Goal: Task Accomplishment & Management: Manage account settings

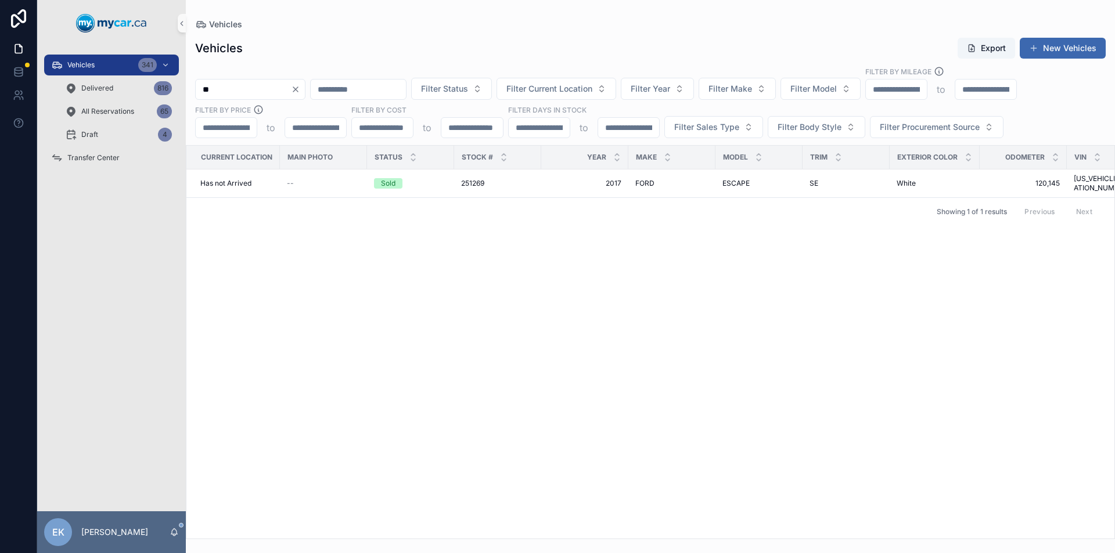
type input "*"
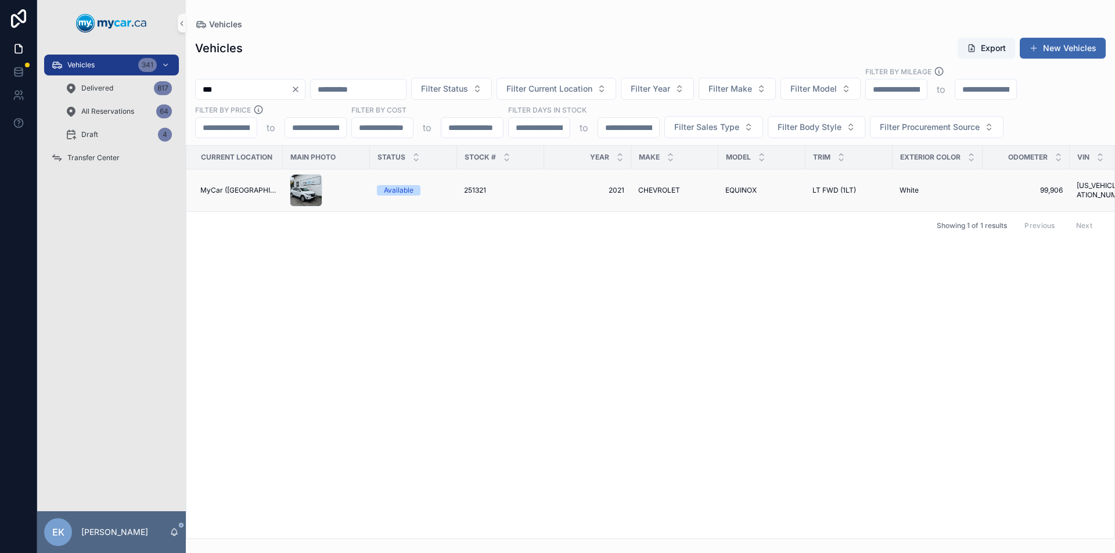
type input "***"
click at [471, 189] on span "251321" at bounding box center [475, 190] width 22 height 9
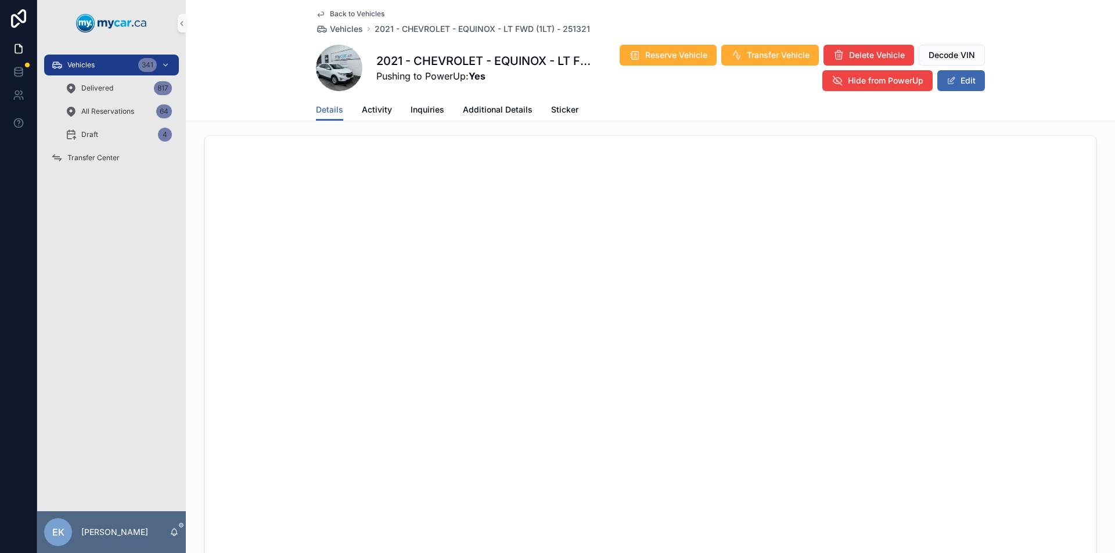
scroll to position [581, 0]
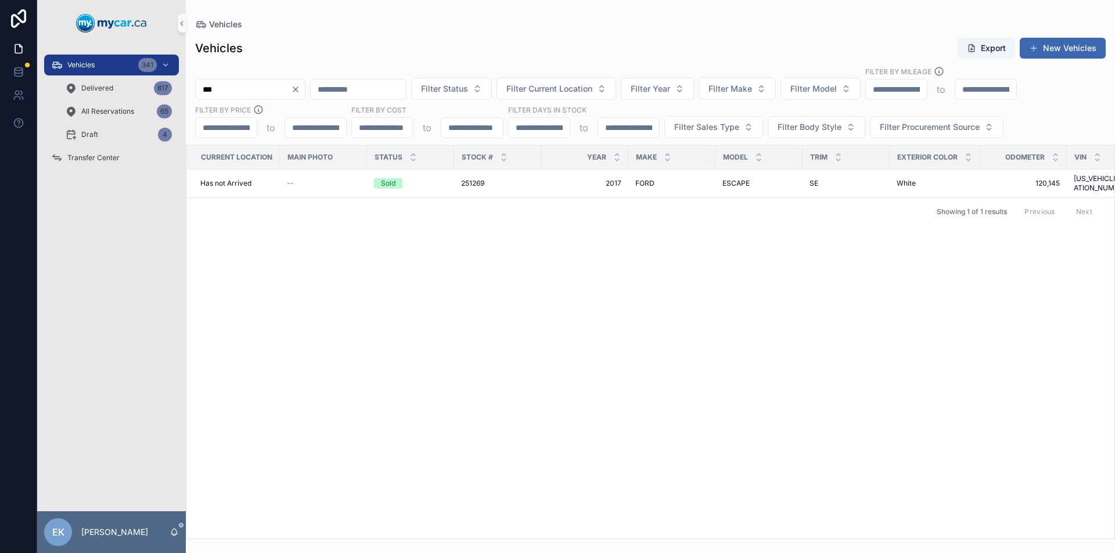
type input "***"
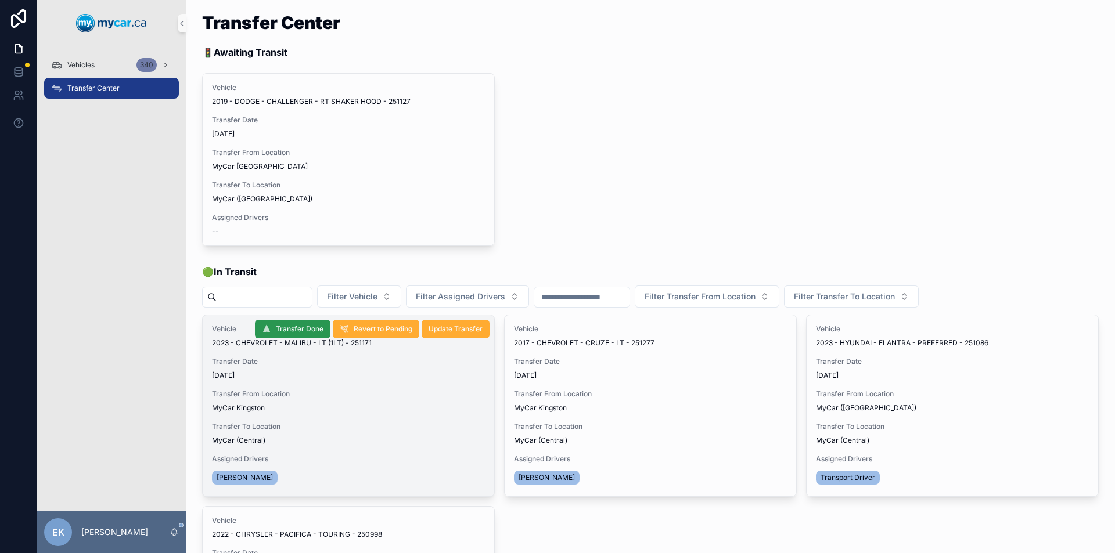
click at [294, 329] on span "Transfer Done" at bounding box center [300, 329] width 48 height 9
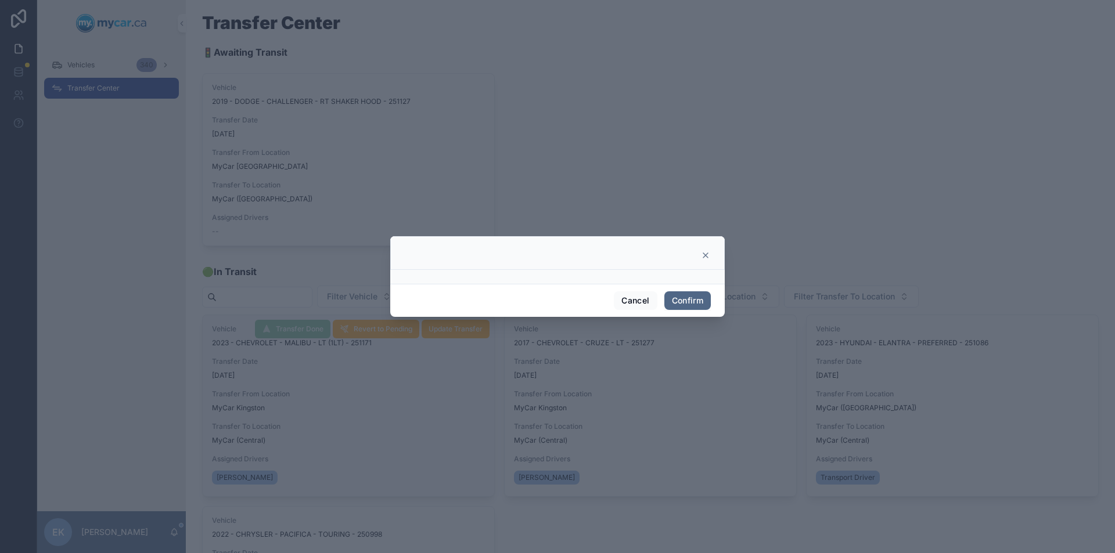
click at [681, 297] on button "Confirm" at bounding box center [687, 300] width 46 height 19
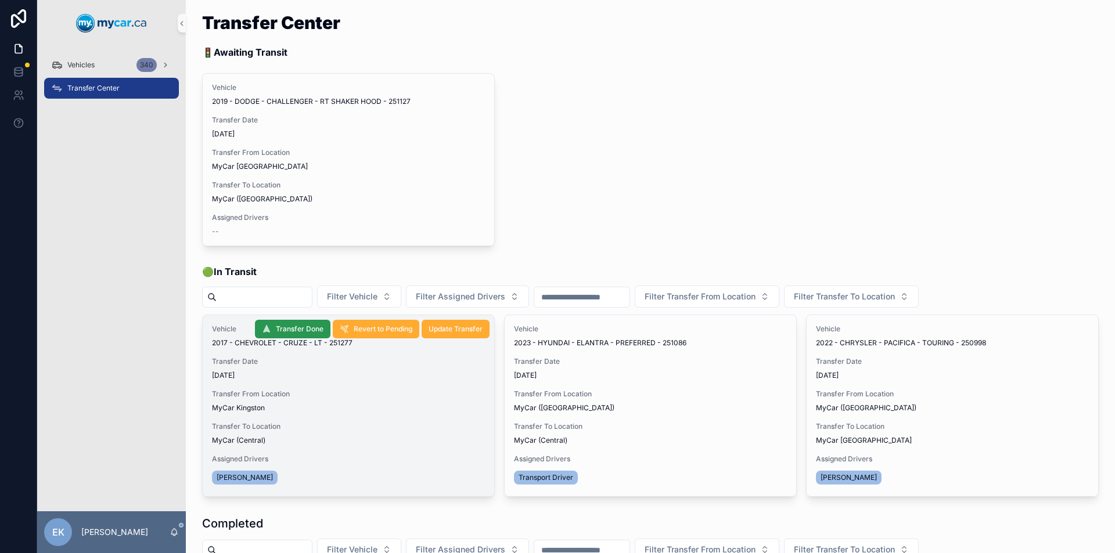
click at [289, 329] on span "Transfer Done" at bounding box center [300, 329] width 48 height 9
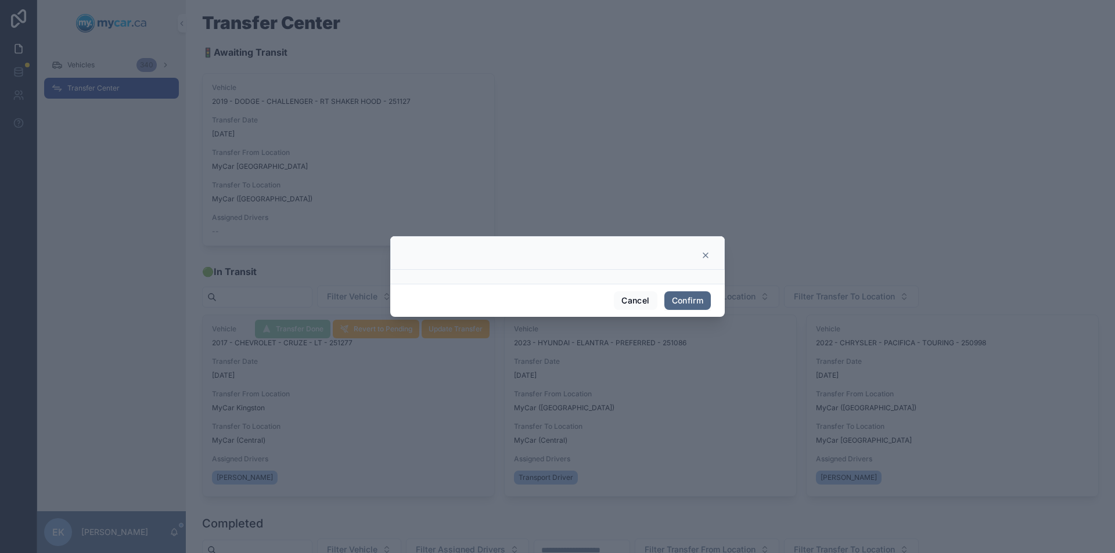
click at [674, 295] on button "Confirm" at bounding box center [687, 300] width 46 height 19
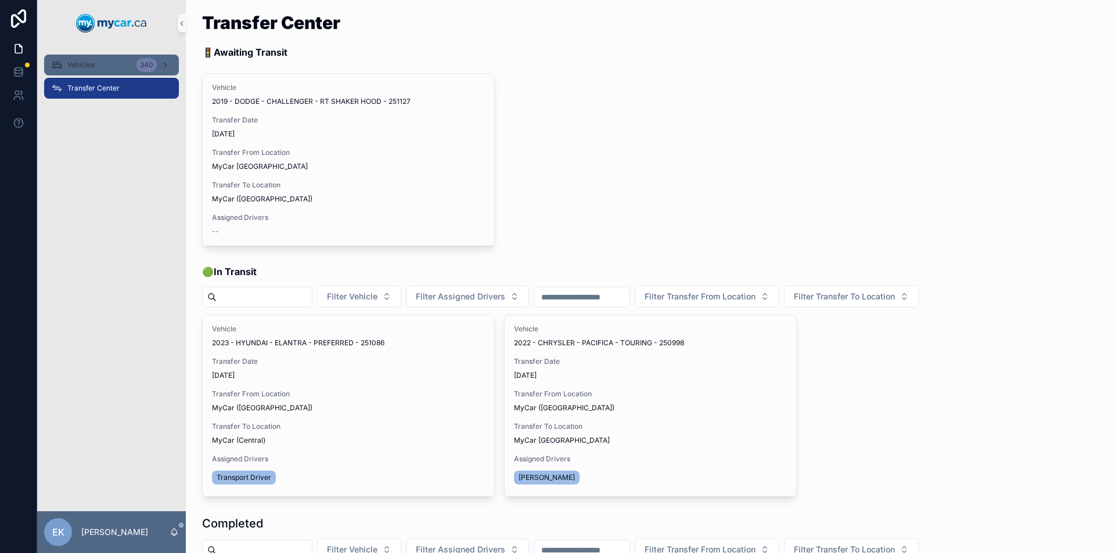
click at [88, 63] on span "Vehicles" at bounding box center [80, 64] width 27 height 9
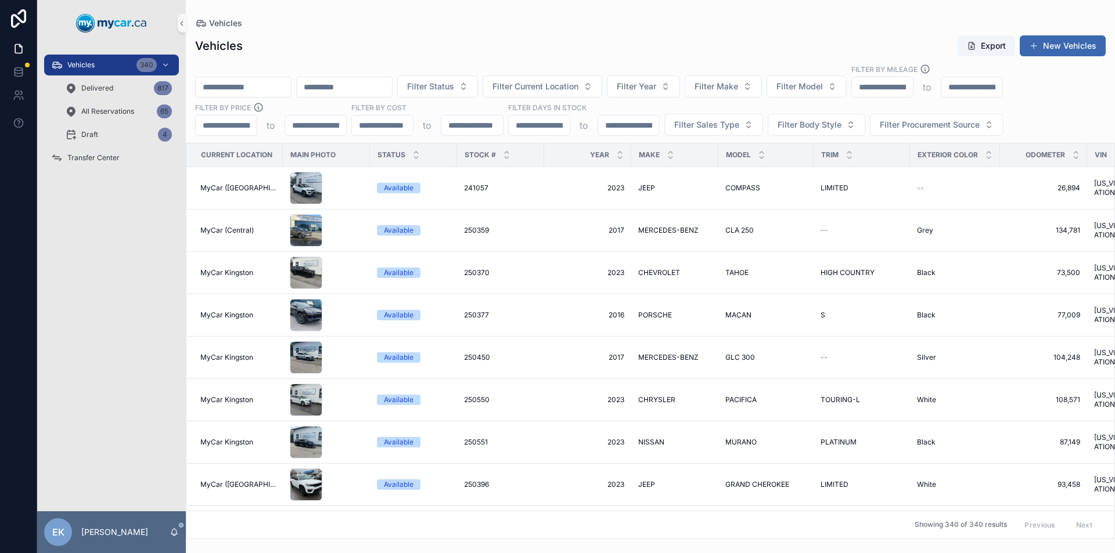
click at [218, 85] on input "scrollable content" at bounding box center [243, 87] width 95 height 16
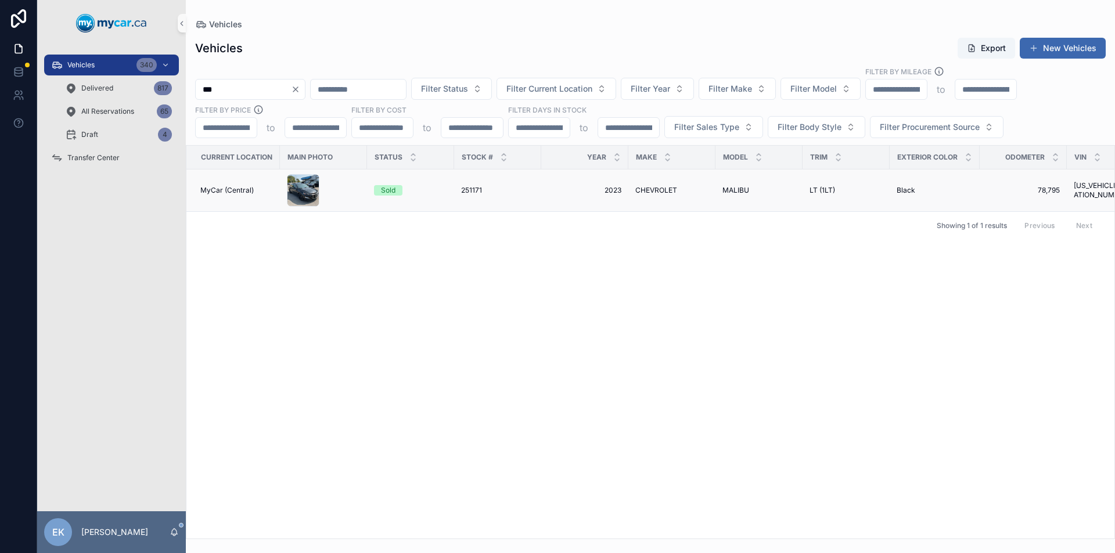
type input "***"
click at [615, 188] on span "2023" at bounding box center [584, 190] width 73 height 9
click at [300, 89] on icon "Clear" at bounding box center [295, 89] width 9 height 9
click at [291, 95] on input "scrollable content" at bounding box center [243, 89] width 95 height 16
type input "***"
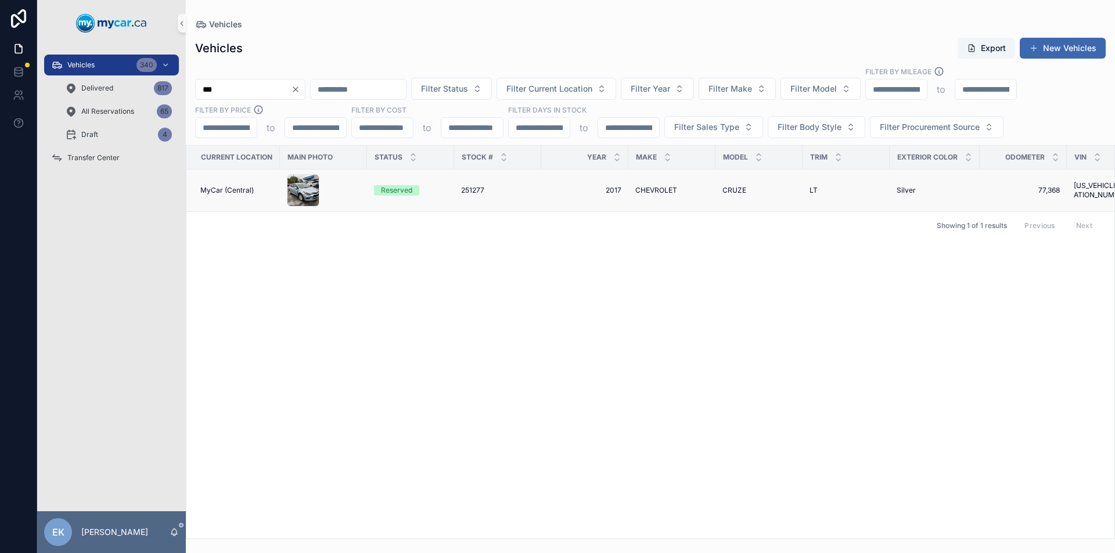
click at [469, 191] on span "251277" at bounding box center [472, 190] width 23 height 9
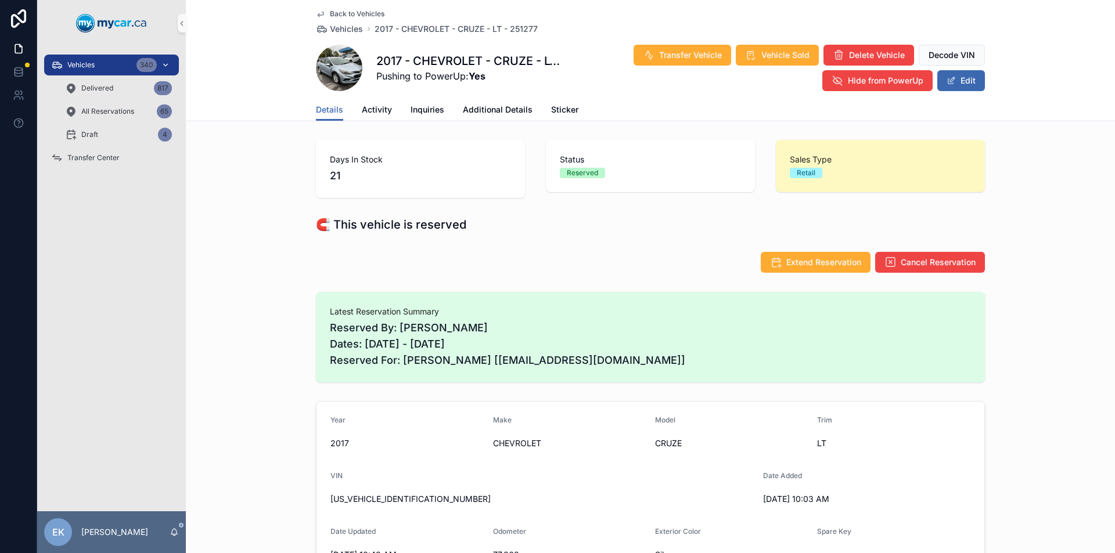
click at [145, 62] on div "340" at bounding box center [146, 65] width 20 height 14
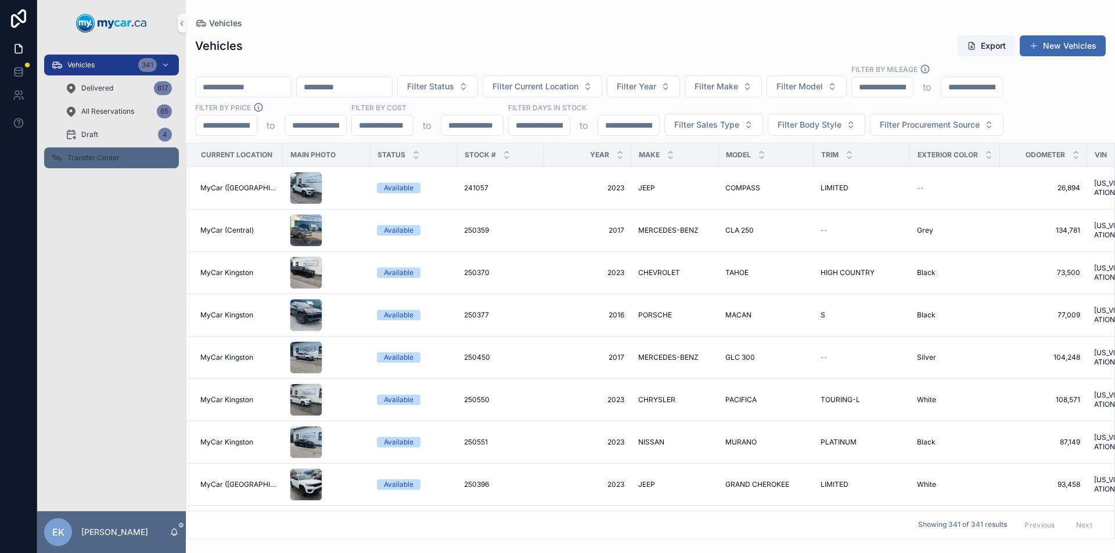
click at [93, 156] on span "Transfer Center" at bounding box center [93, 157] width 52 height 9
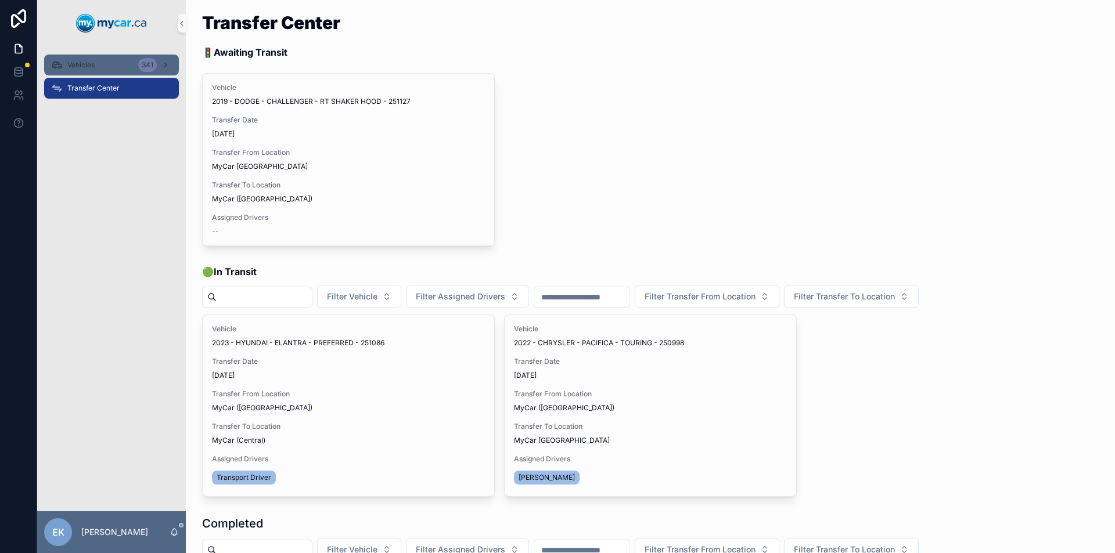
click at [87, 65] on span "Vehicles" at bounding box center [80, 64] width 27 height 9
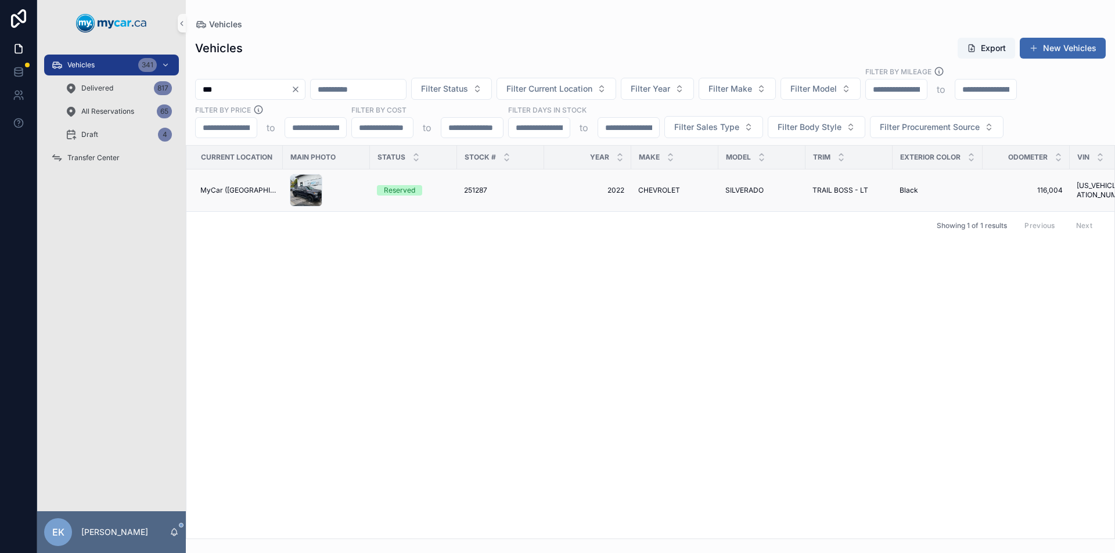
type input "***"
click at [646, 192] on span "CHEVROLET" at bounding box center [659, 190] width 42 height 9
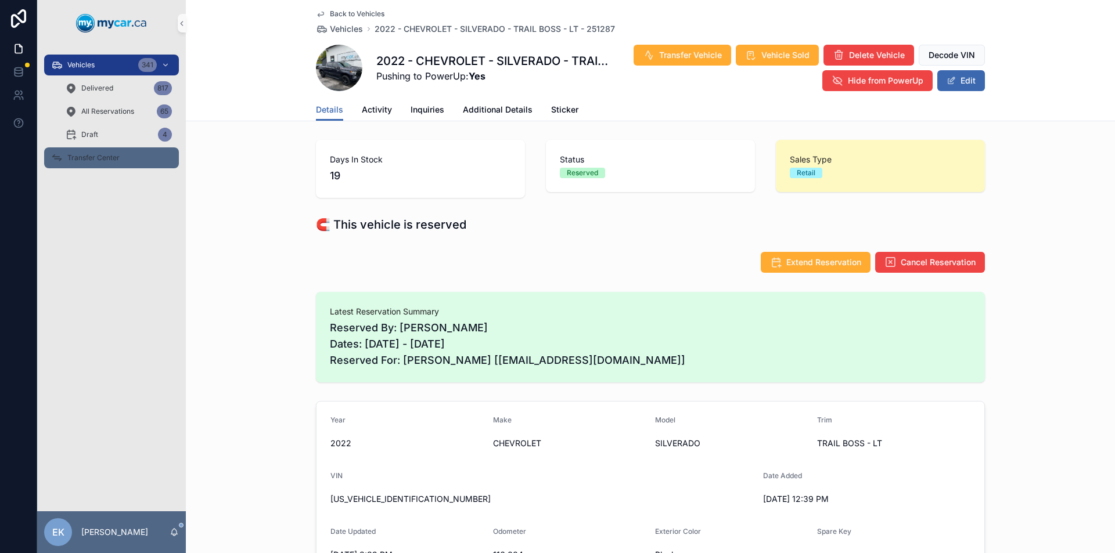
click at [96, 157] on span "Transfer Center" at bounding box center [93, 157] width 52 height 9
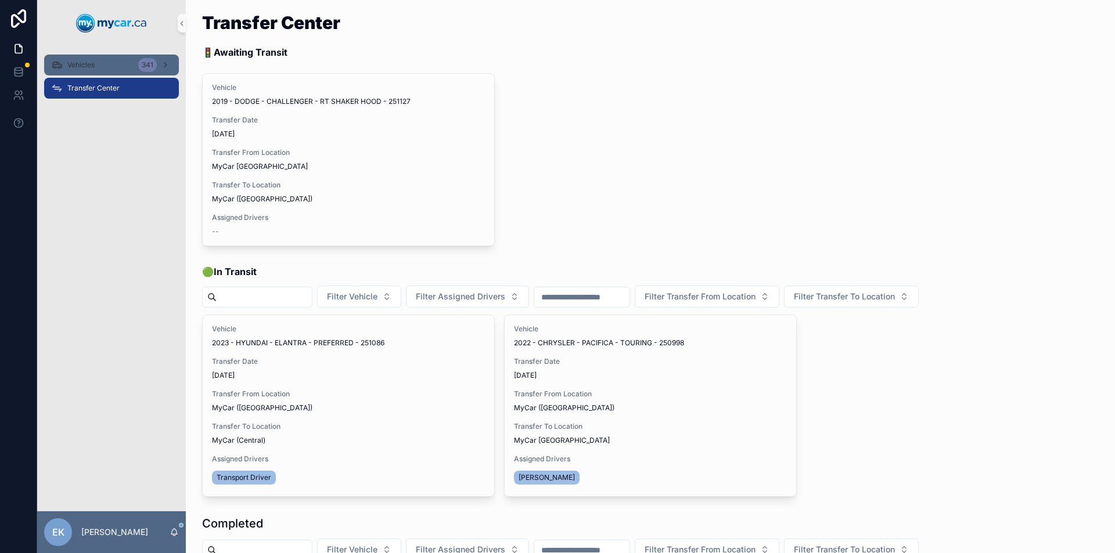
click at [93, 62] on span "Vehicles" at bounding box center [80, 64] width 27 height 9
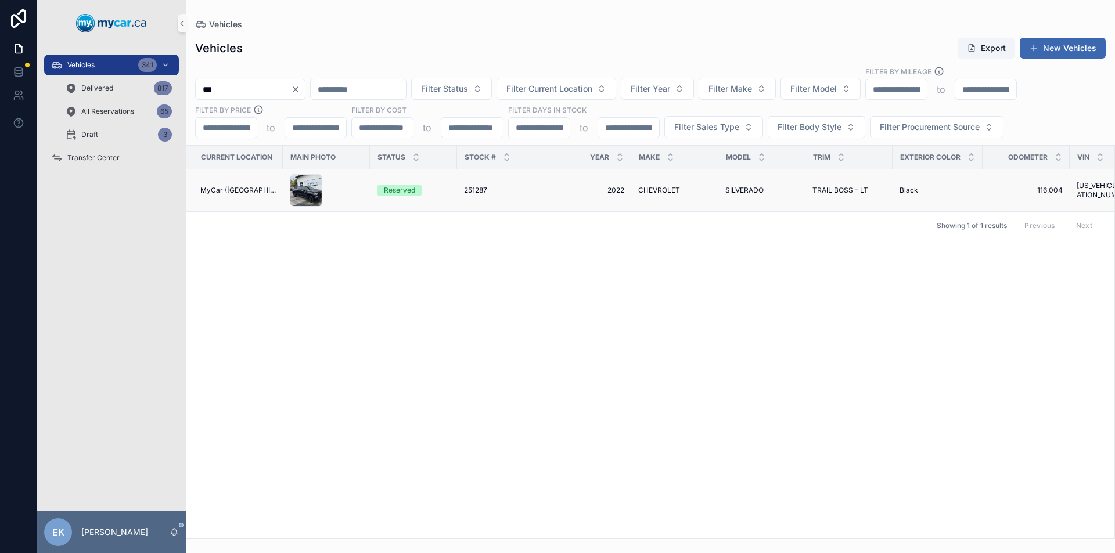
type input "***"
click at [240, 190] on span "MyCar ([GEOGRAPHIC_DATA])" at bounding box center [237, 190] width 75 height 9
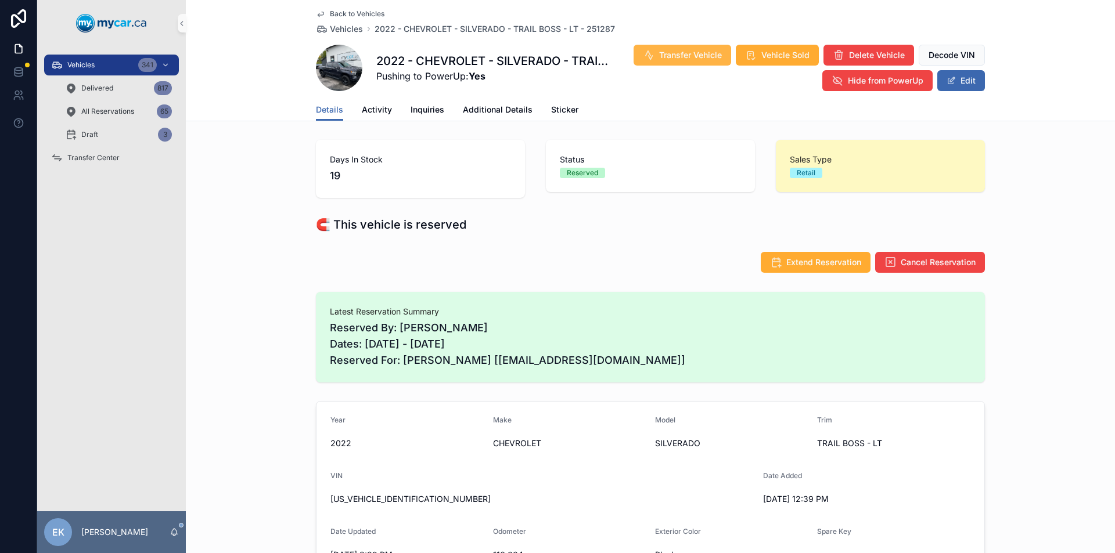
click at [669, 58] on span "Transfer Vehicle" at bounding box center [690, 55] width 63 height 12
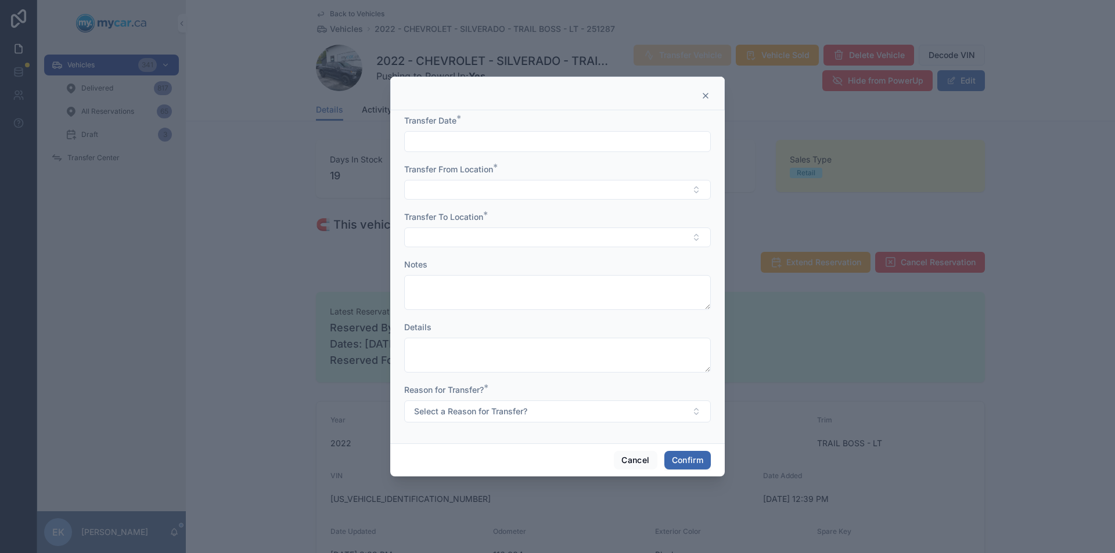
click at [600, 139] on input "text" at bounding box center [557, 142] width 305 height 16
click at [632, 463] on button "Cancel" at bounding box center [635, 460] width 43 height 19
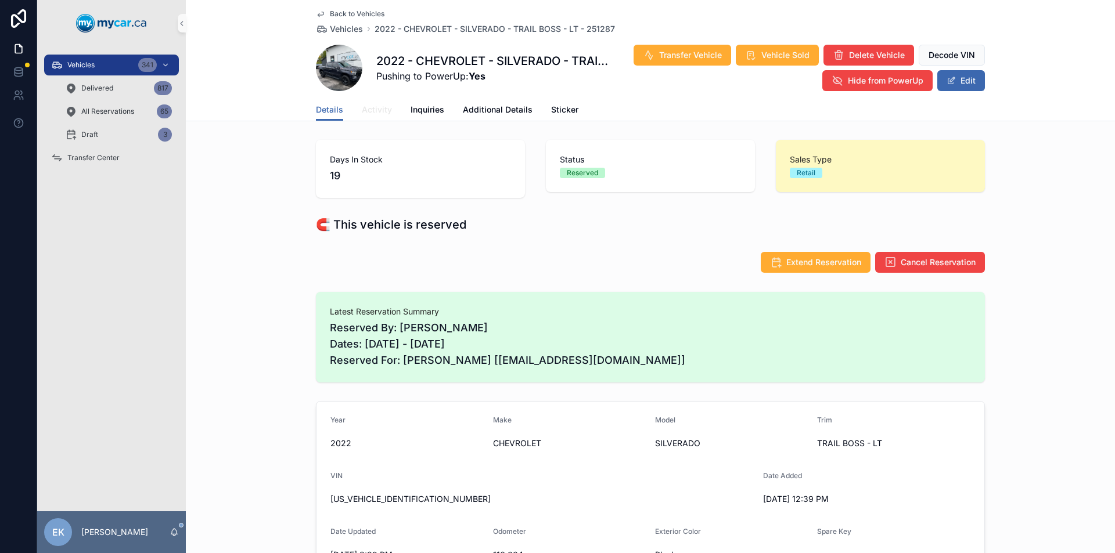
click at [374, 109] on span "Activity" at bounding box center [377, 110] width 30 height 12
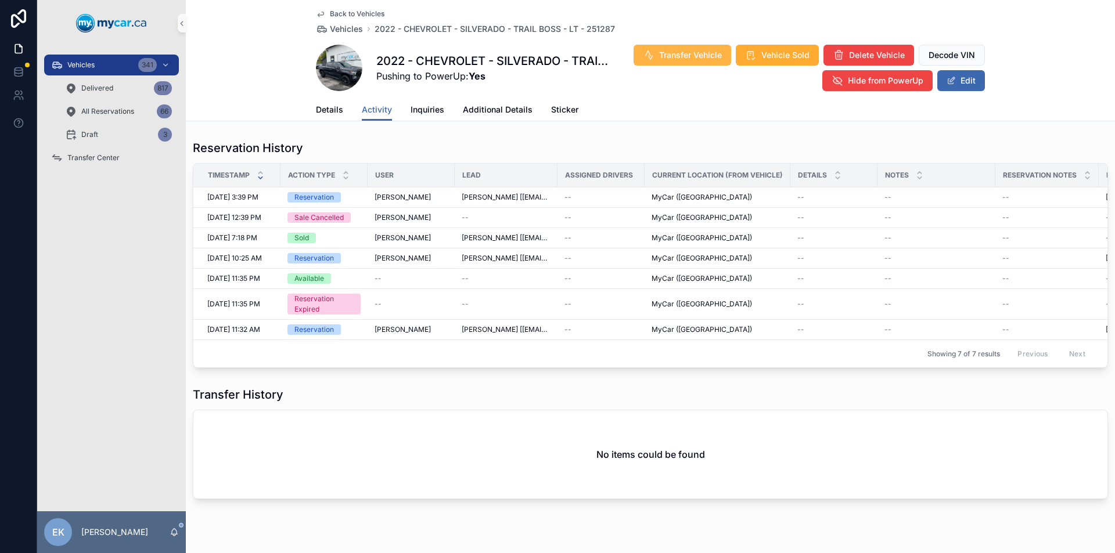
click at [679, 58] on span "Transfer Vehicle" at bounding box center [690, 55] width 63 height 12
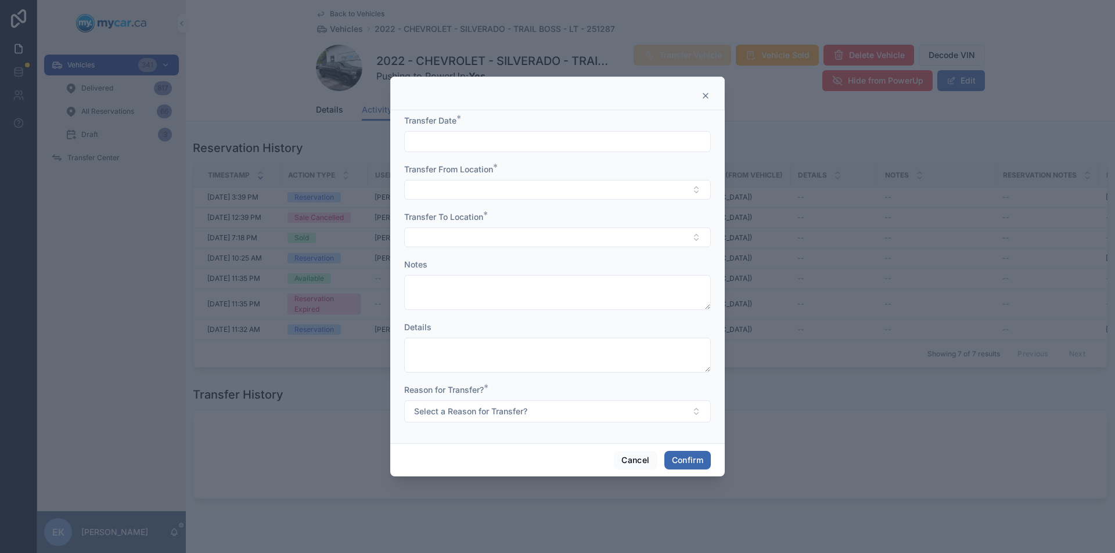
click at [453, 142] on input "text" at bounding box center [557, 142] width 305 height 16
click at [579, 237] on button "2" at bounding box center [578, 238] width 21 height 21
type input "*********"
click at [679, 463] on button "Confirm" at bounding box center [687, 460] width 46 height 19
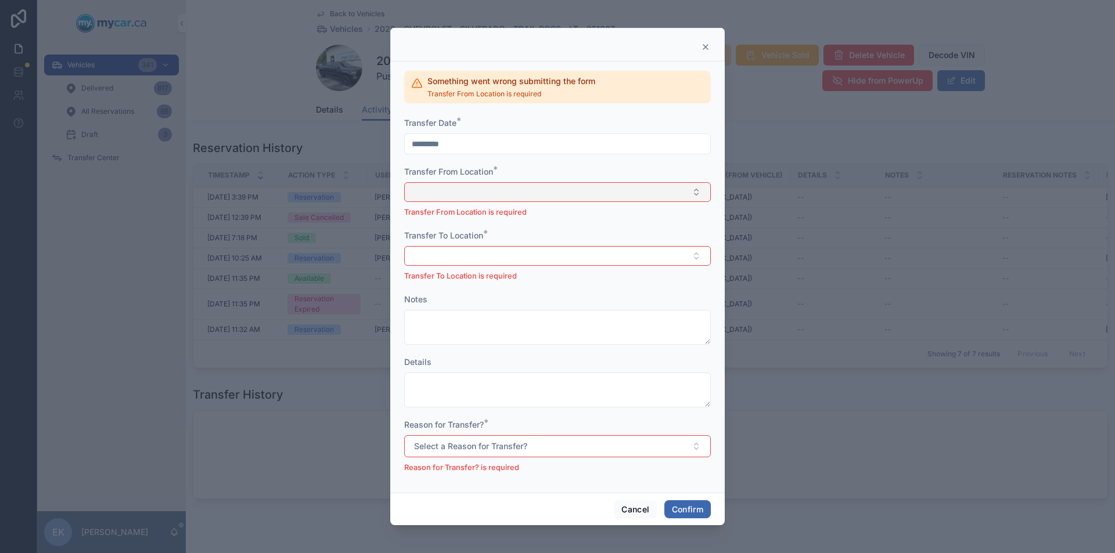
click at [448, 192] on button "Select Button" at bounding box center [557, 192] width 307 height 20
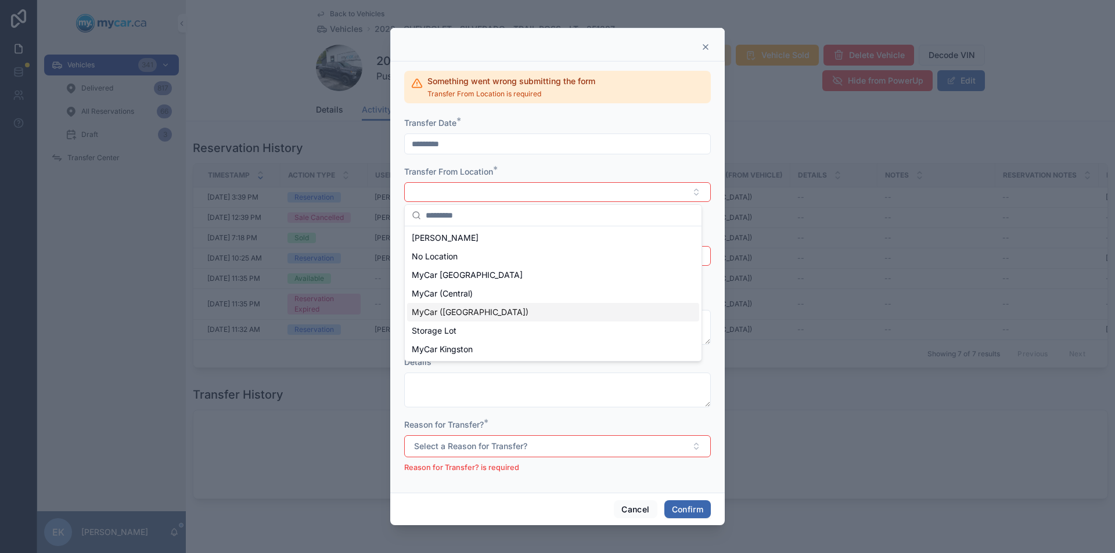
click at [440, 313] on span "MyCar ([GEOGRAPHIC_DATA])" at bounding box center [470, 313] width 117 height 12
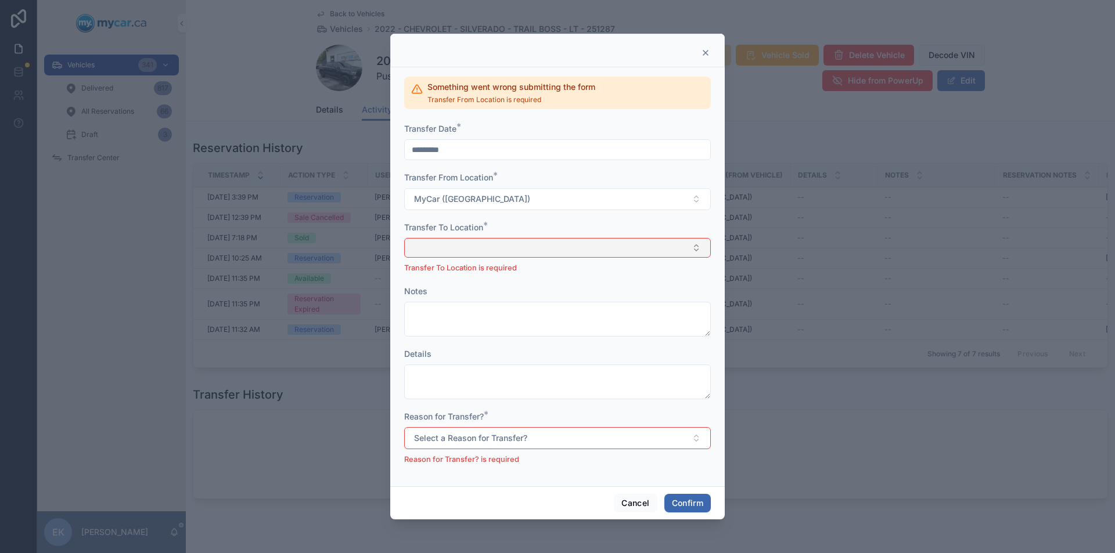
click at [440, 252] on button "Select Button" at bounding box center [557, 248] width 307 height 20
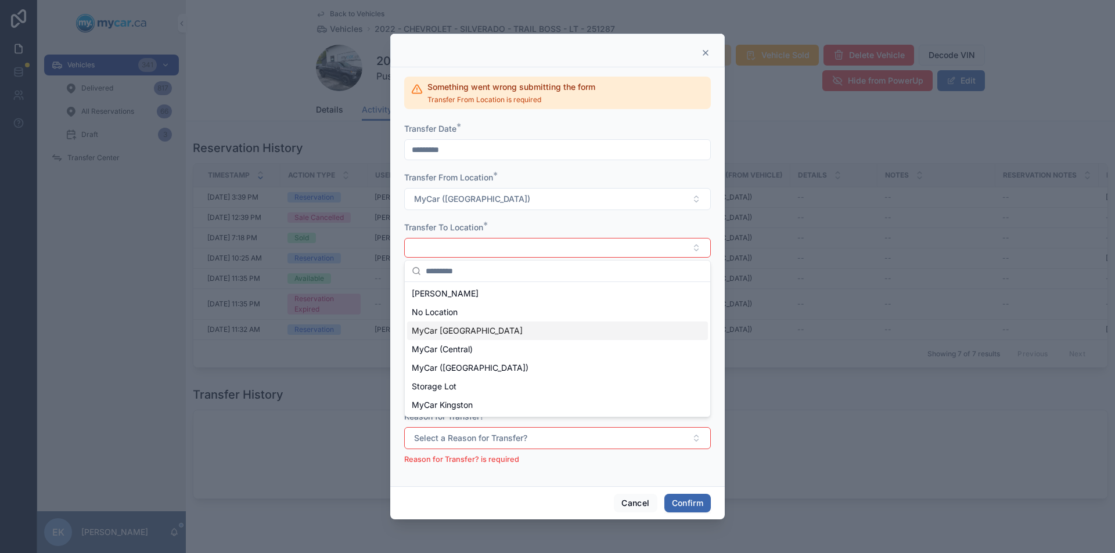
click at [439, 332] on span "MyCar [GEOGRAPHIC_DATA]" at bounding box center [467, 331] width 111 height 12
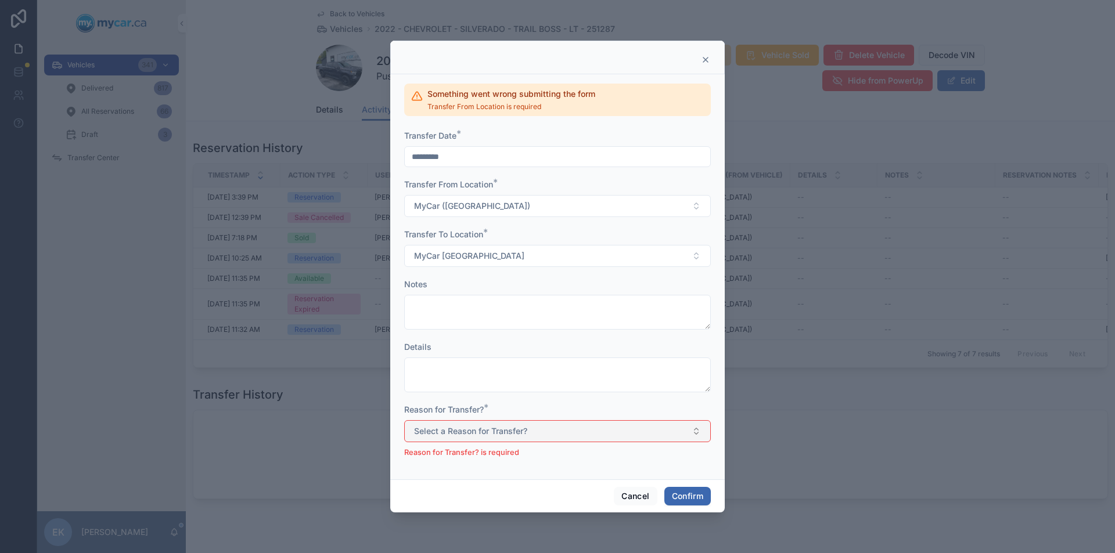
click at [471, 427] on span "Select a Reason for Transfer?" at bounding box center [470, 432] width 113 height 12
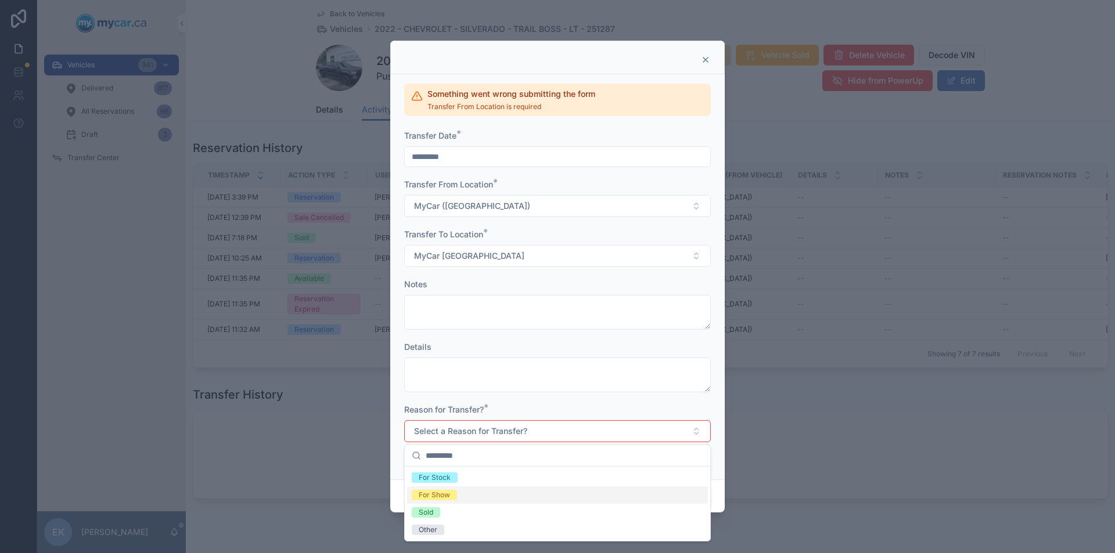
click at [436, 494] on div "For Show" at bounding box center [434, 495] width 31 height 10
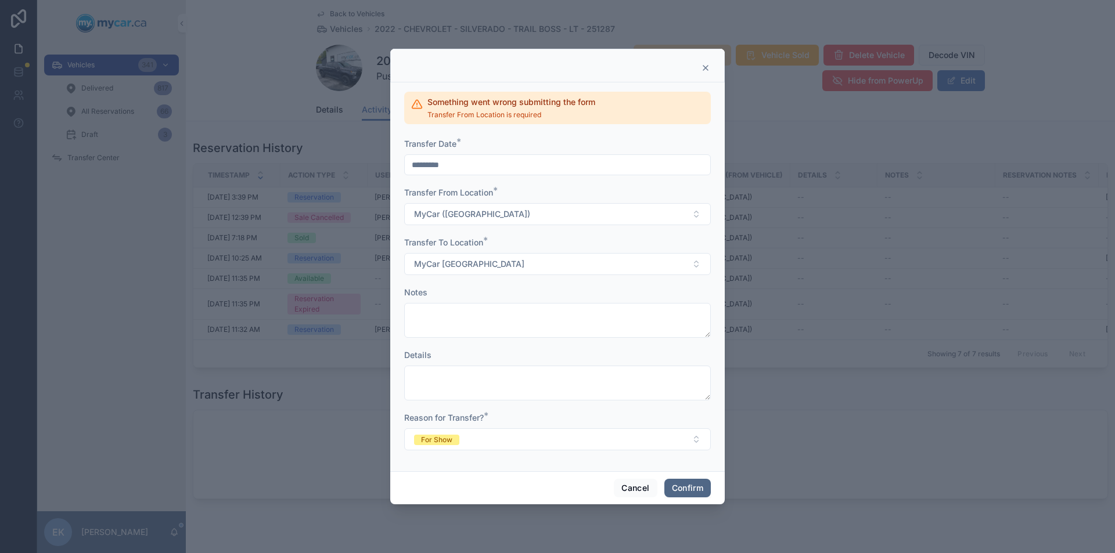
click at [684, 485] on button "Confirm" at bounding box center [687, 488] width 46 height 19
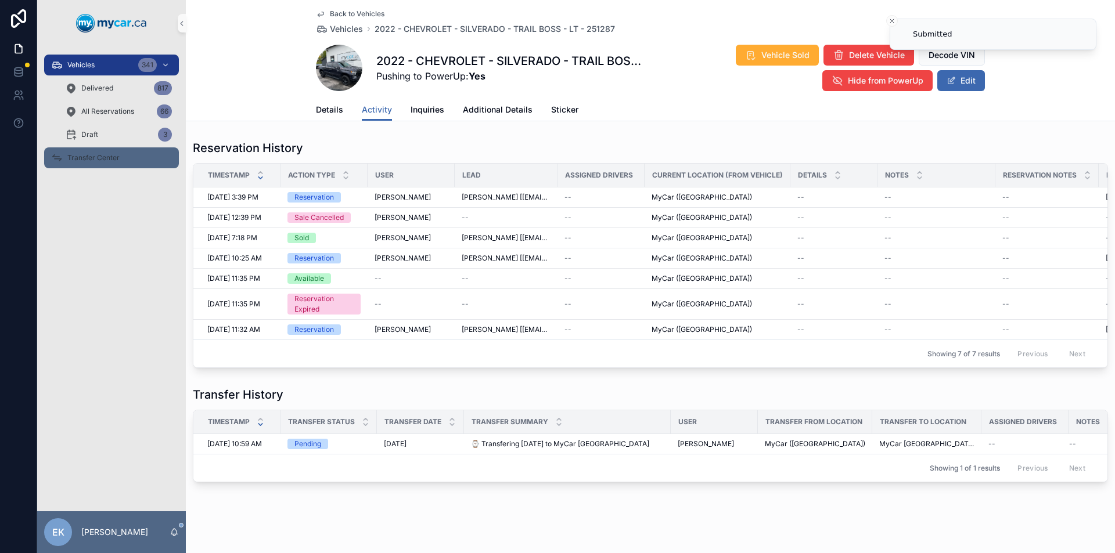
click at [93, 155] on span "Transfer Center" at bounding box center [93, 157] width 52 height 9
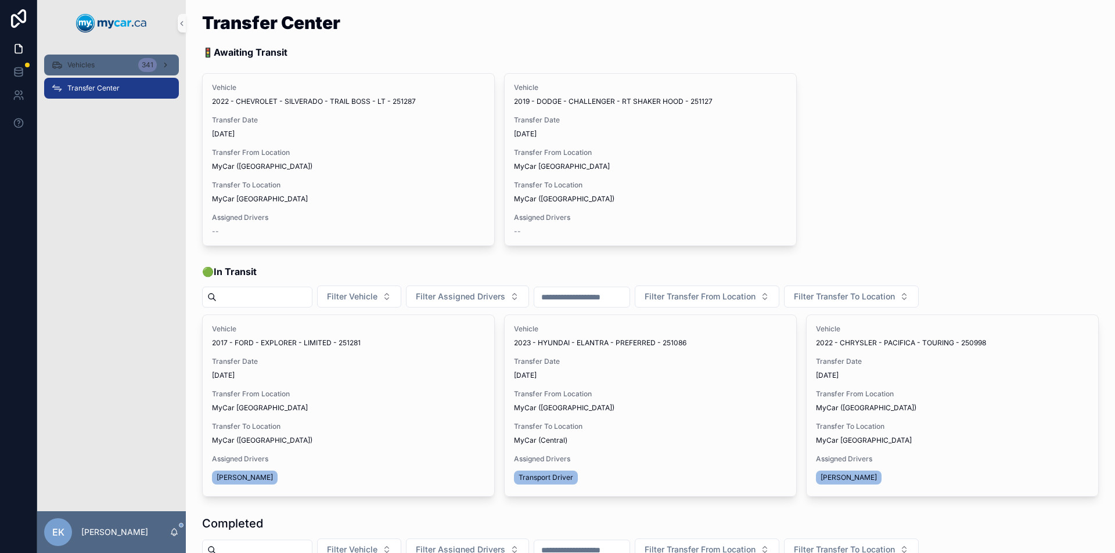
click at [94, 66] on span "Vehicles" at bounding box center [80, 64] width 27 height 9
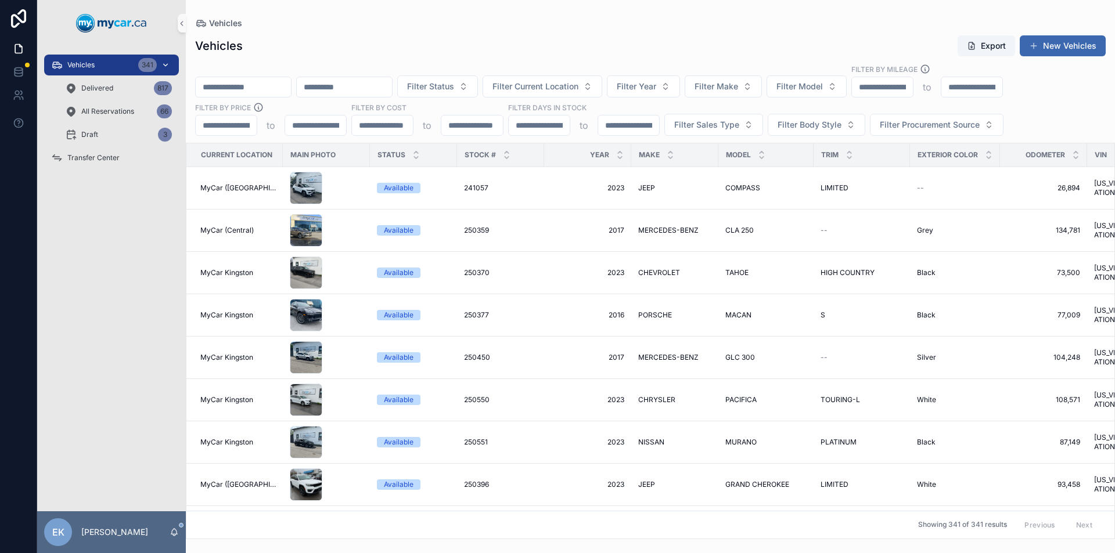
click at [578, 85] on span "Filter Current Location" at bounding box center [535, 87] width 86 height 12
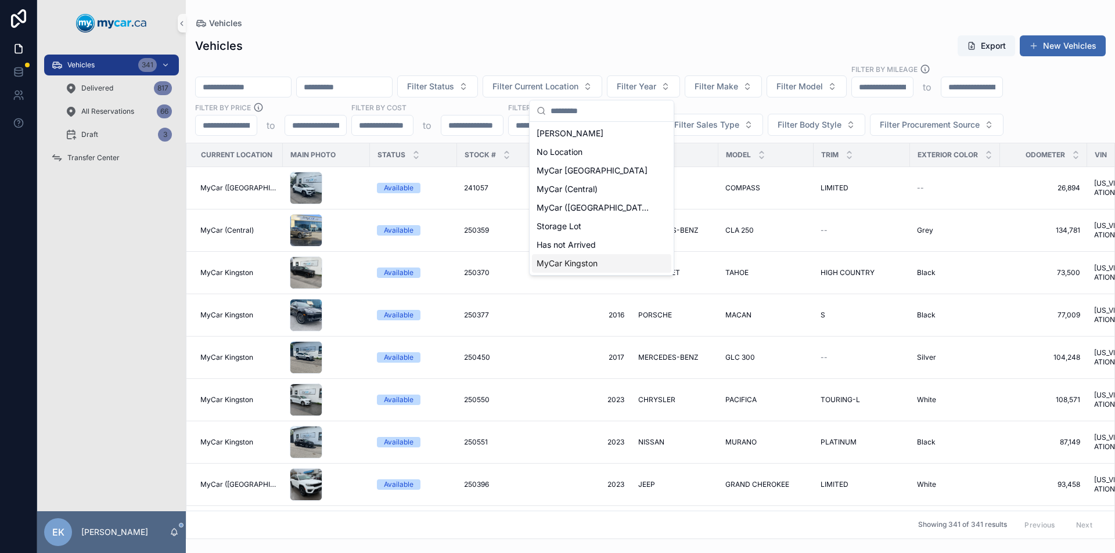
click at [571, 264] on span "MyCar Kingston" at bounding box center [567, 264] width 61 height 12
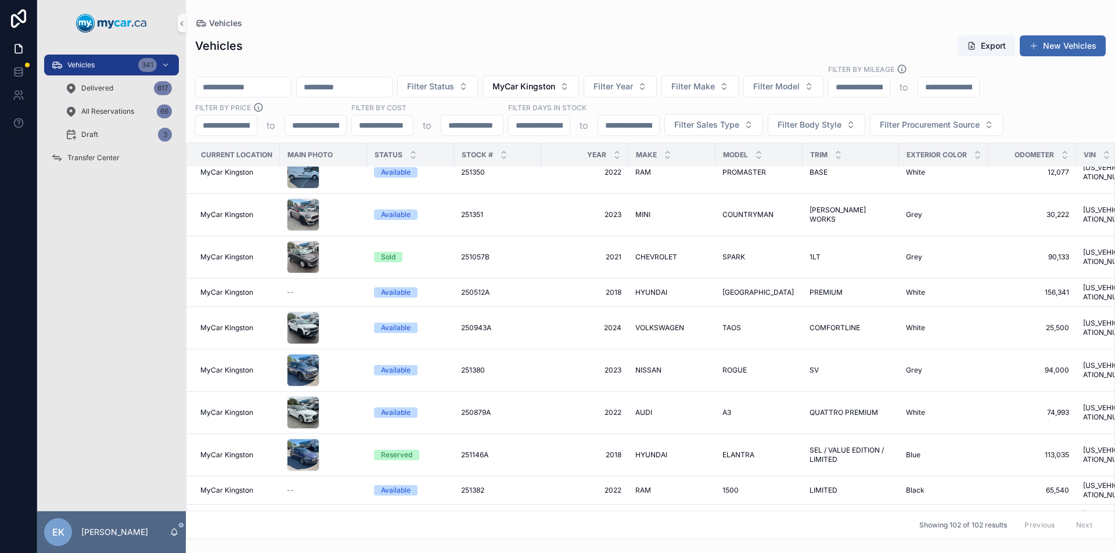
scroll to position [3701, 0]
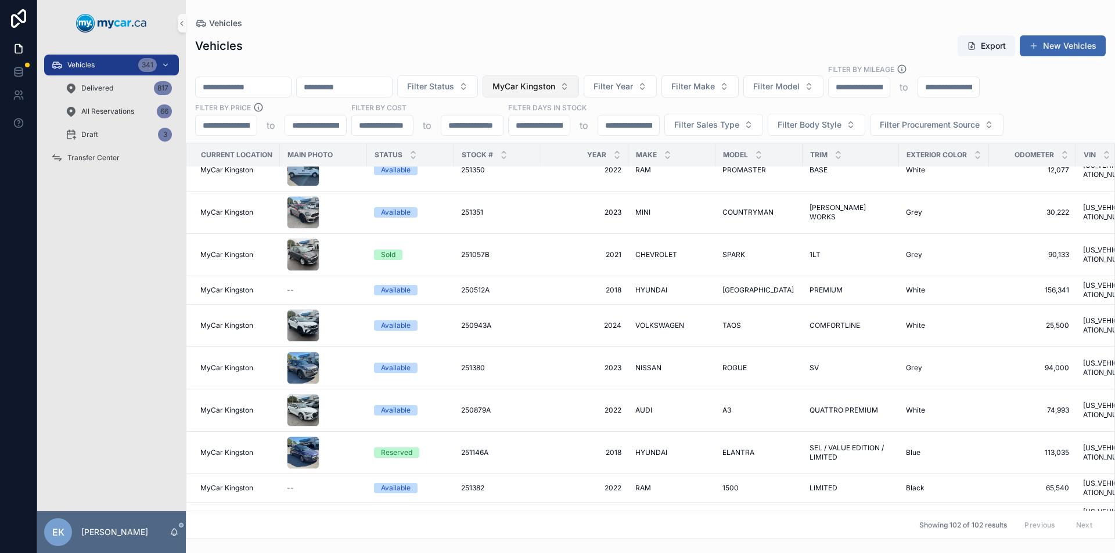
click at [579, 89] on button "MyCar Kingston" at bounding box center [531, 86] width 96 height 22
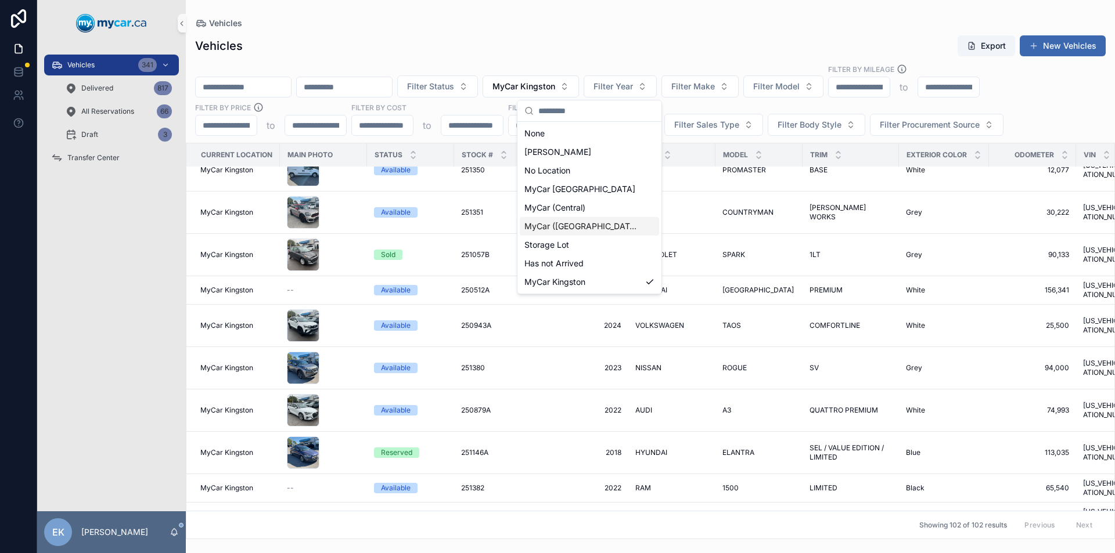
click at [568, 224] on span "MyCar ([GEOGRAPHIC_DATA])" at bounding box center [582, 227] width 116 height 12
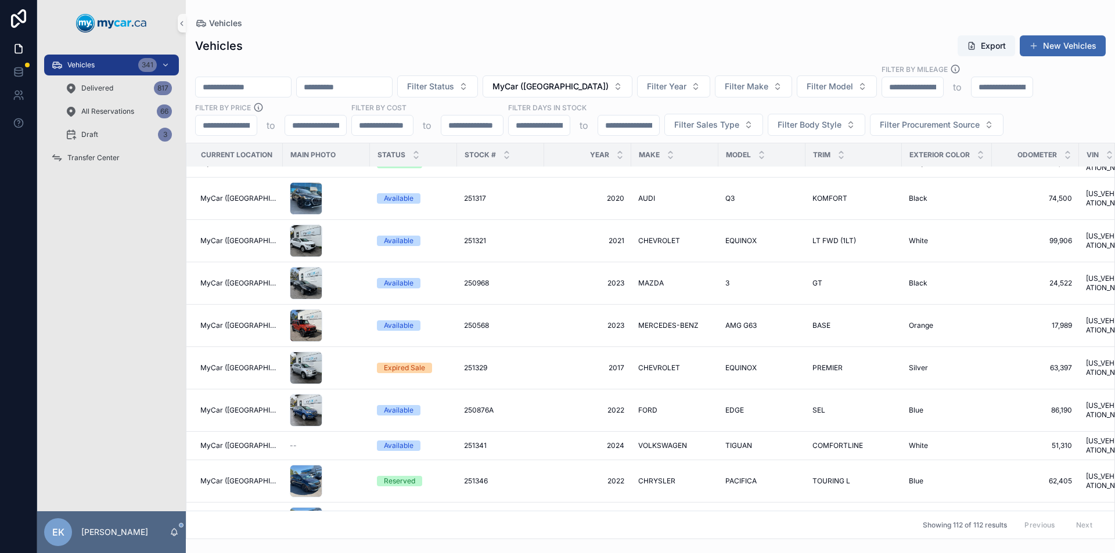
scroll to position [3679, 0]
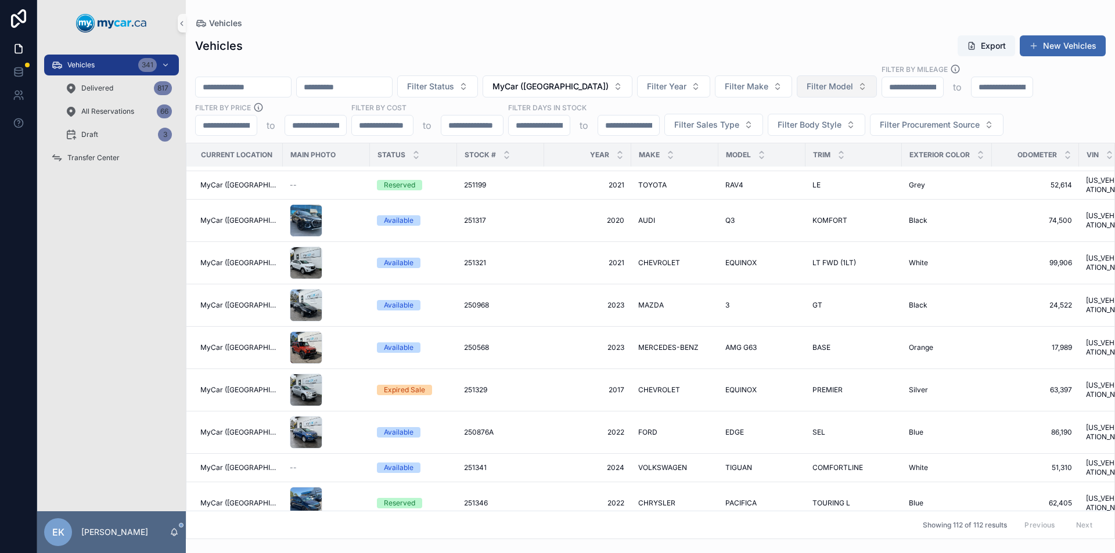
click at [877, 85] on button "Filter Model" at bounding box center [837, 86] width 80 height 22
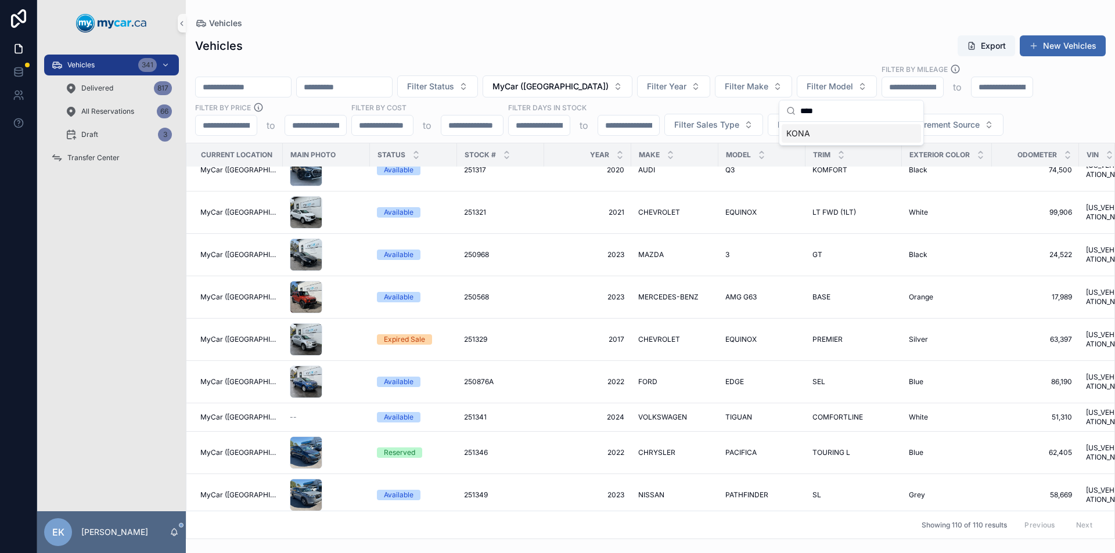
type input "****"
click at [830, 134] on div "KONA" at bounding box center [851, 133] width 139 height 19
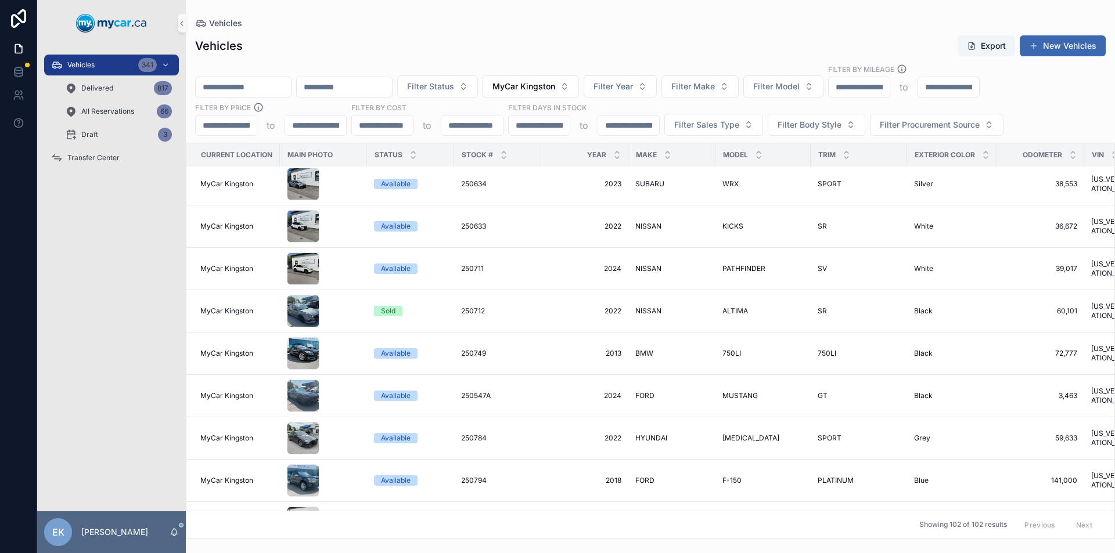
scroll to position [406, 0]
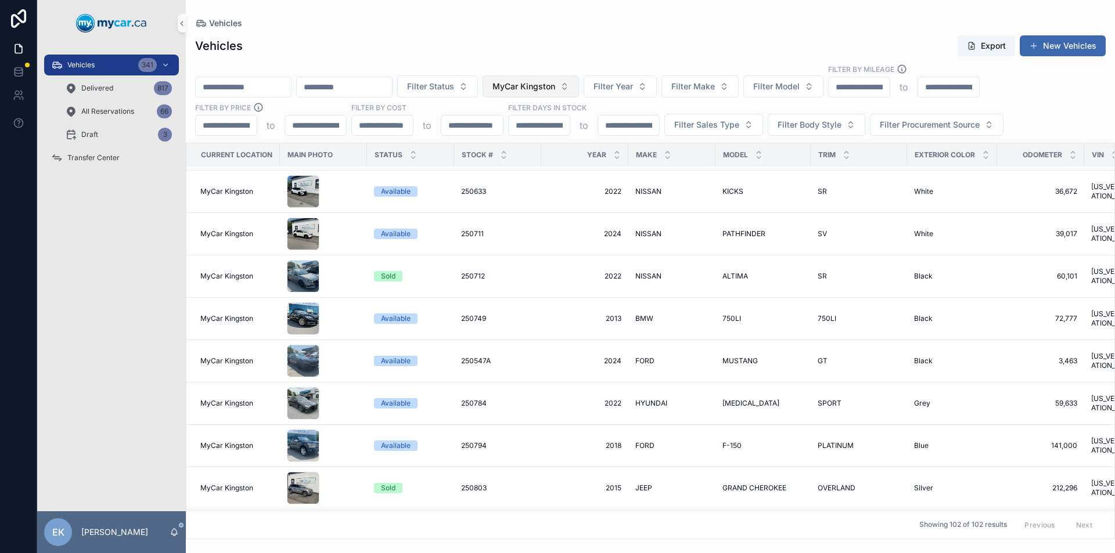
click at [579, 87] on button "MyCar Kingston" at bounding box center [531, 86] width 96 height 22
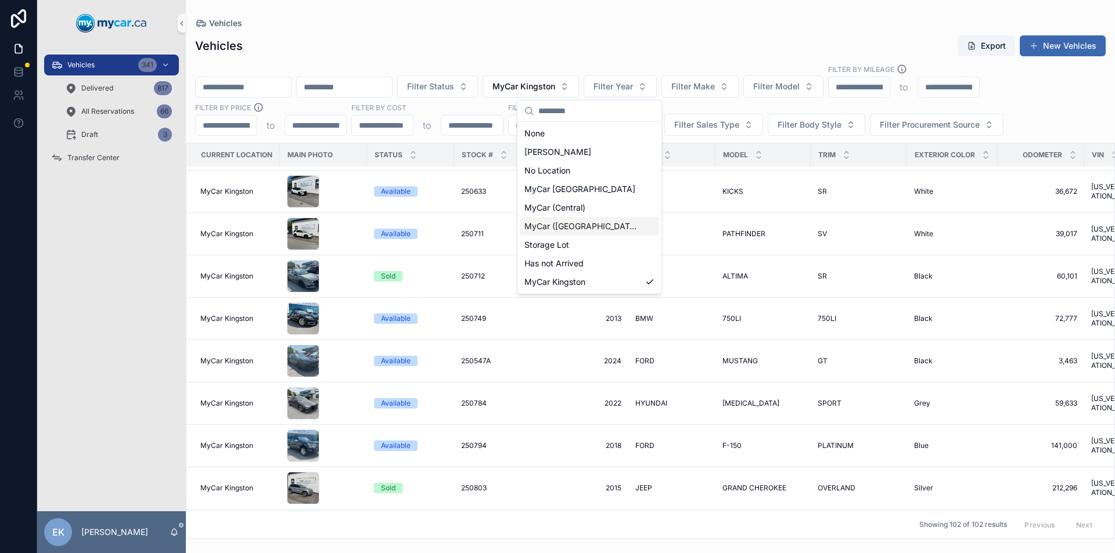
click at [567, 229] on span "MyCar ([GEOGRAPHIC_DATA])" at bounding box center [582, 227] width 116 height 12
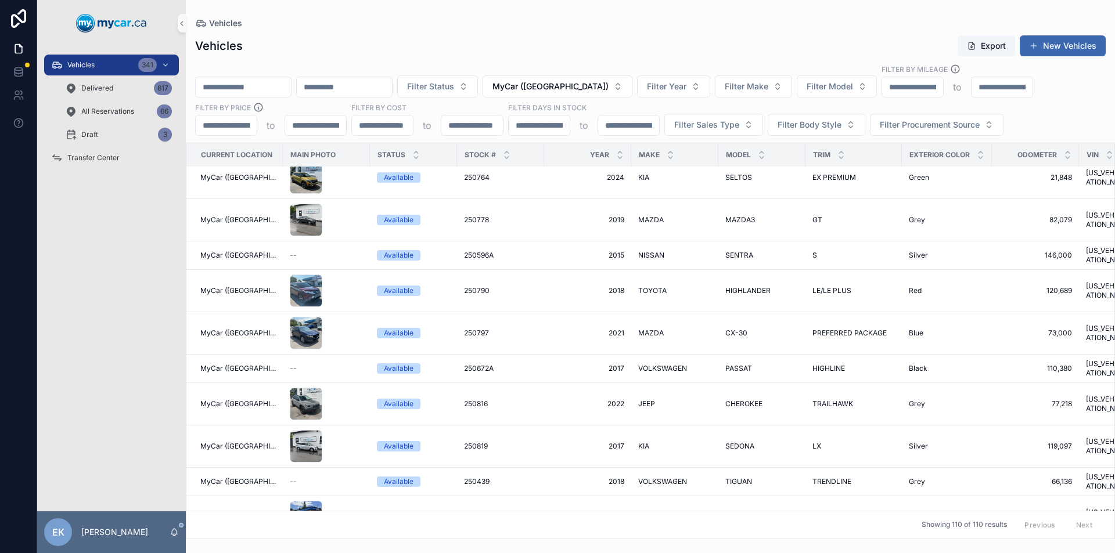
scroll to position [384, 0]
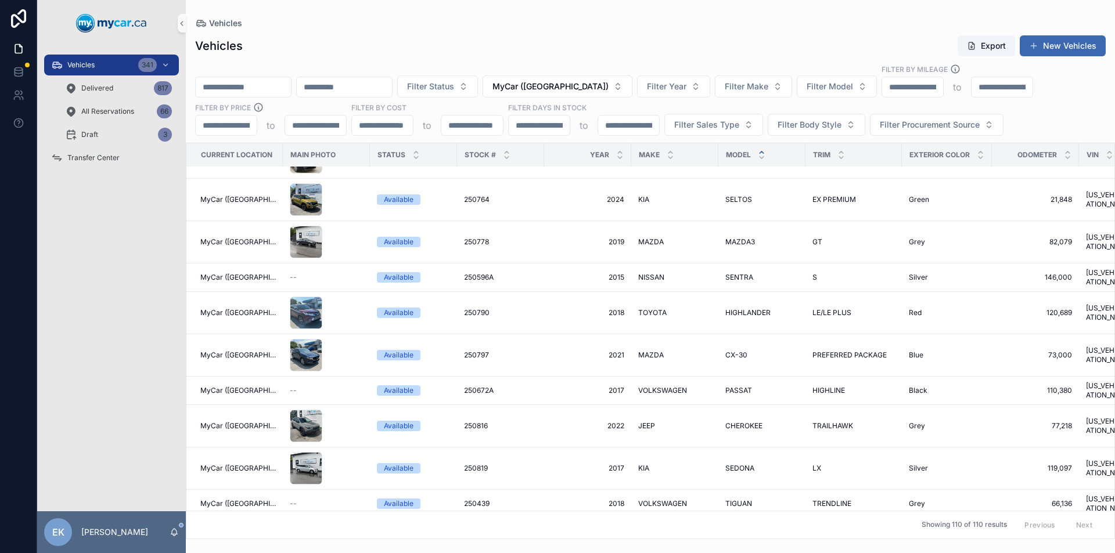
click at [759, 152] on icon "scrollable content" at bounding box center [761, 153] width 4 height 2
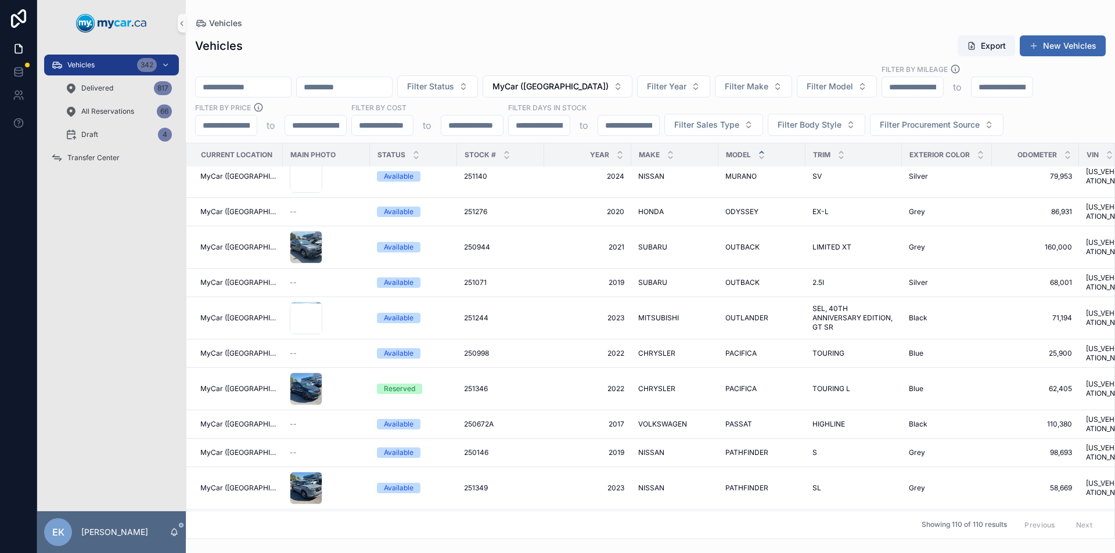
scroll to position [2020, 0]
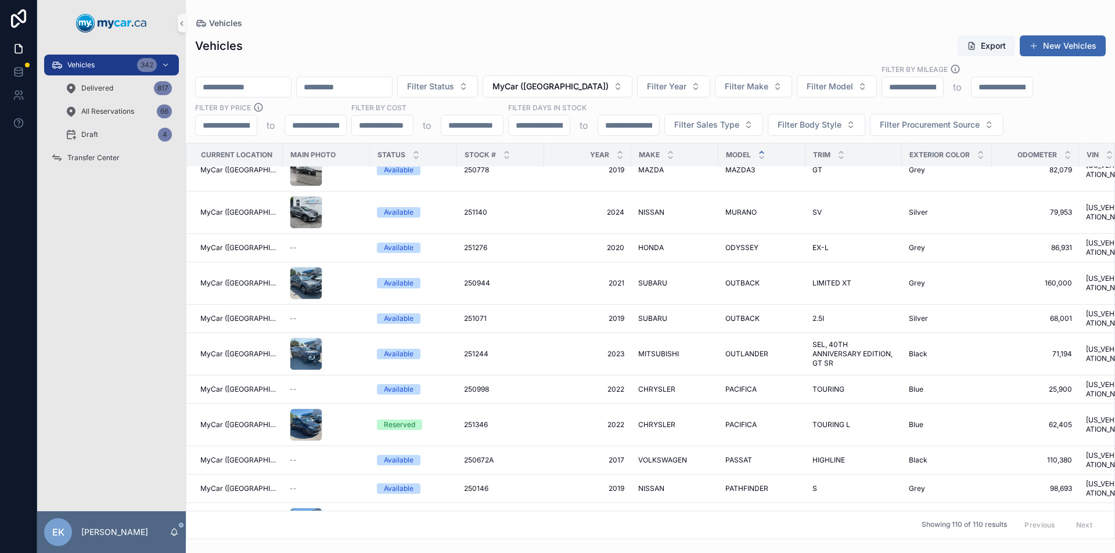
click at [255, 91] on input "scrollable content" at bounding box center [243, 87] width 95 height 16
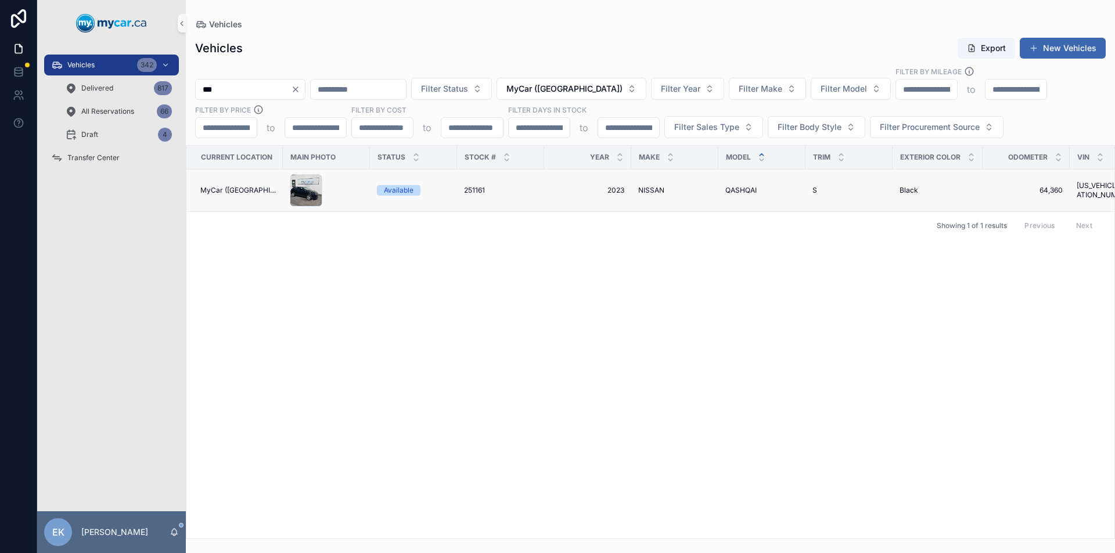
type input "***"
click at [471, 192] on span "251161" at bounding box center [474, 190] width 21 height 9
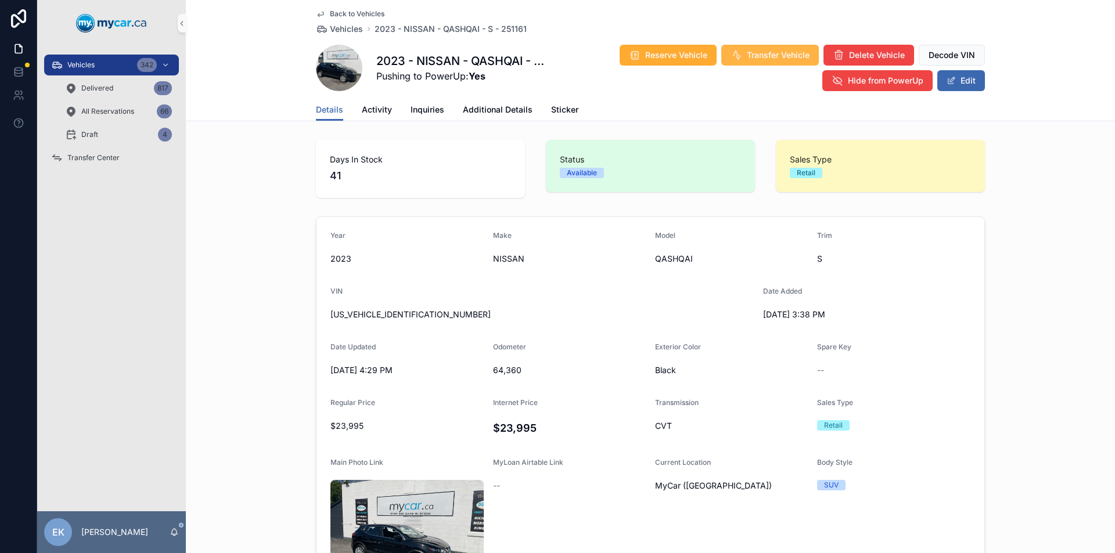
click at [751, 55] on span "Transfer Vehicle" at bounding box center [778, 55] width 63 height 12
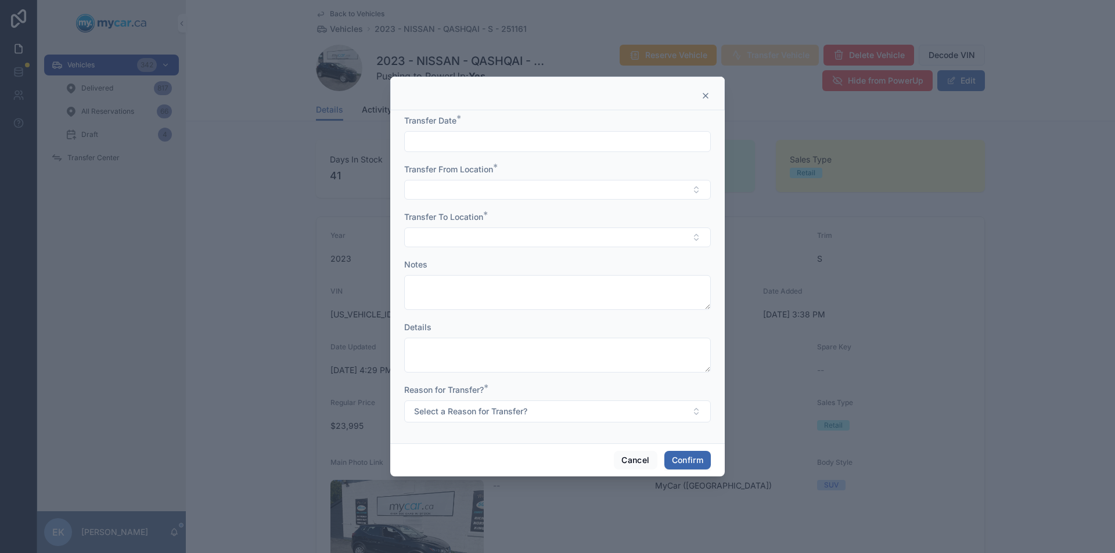
click at [434, 138] on input "text" at bounding box center [557, 142] width 305 height 16
click at [578, 240] on button "2" at bounding box center [578, 238] width 21 height 21
type input "*********"
click at [427, 188] on button "Select Button" at bounding box center [557, 190] width 307 height 20
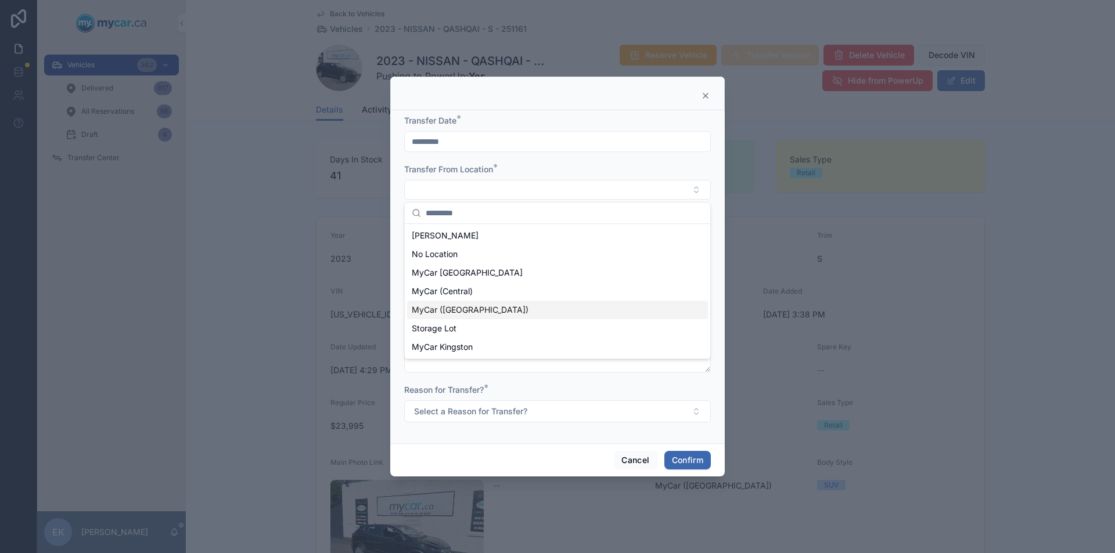
click at [459, 308] on span "MyCar ([GEOGRAPHIC_DATA])" at bounding box center [470, 310] width 117 height 12
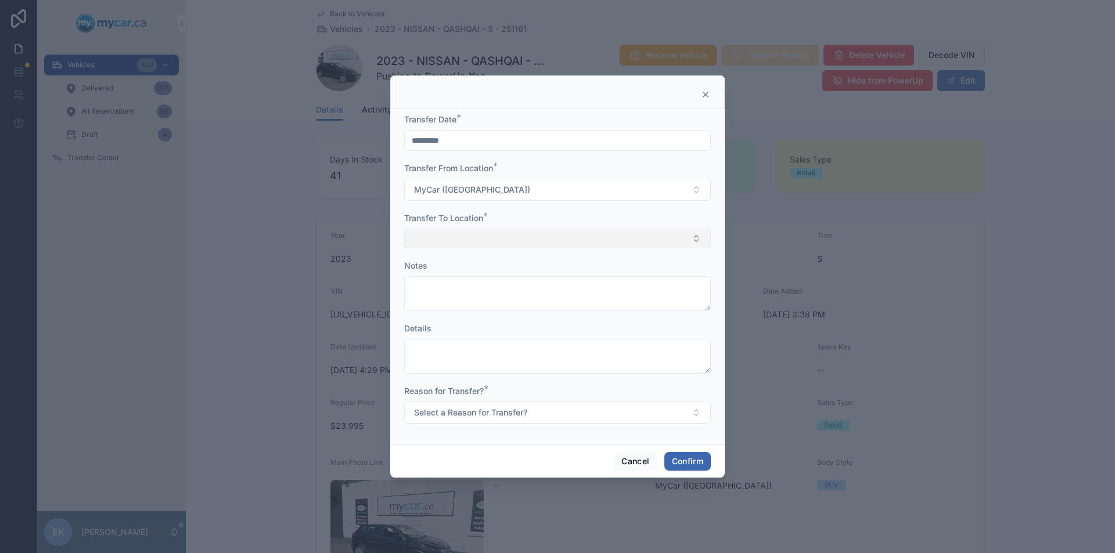
click at [451, 236] on button "Select Button" at bounding box center [557, 239] width 307 height 20
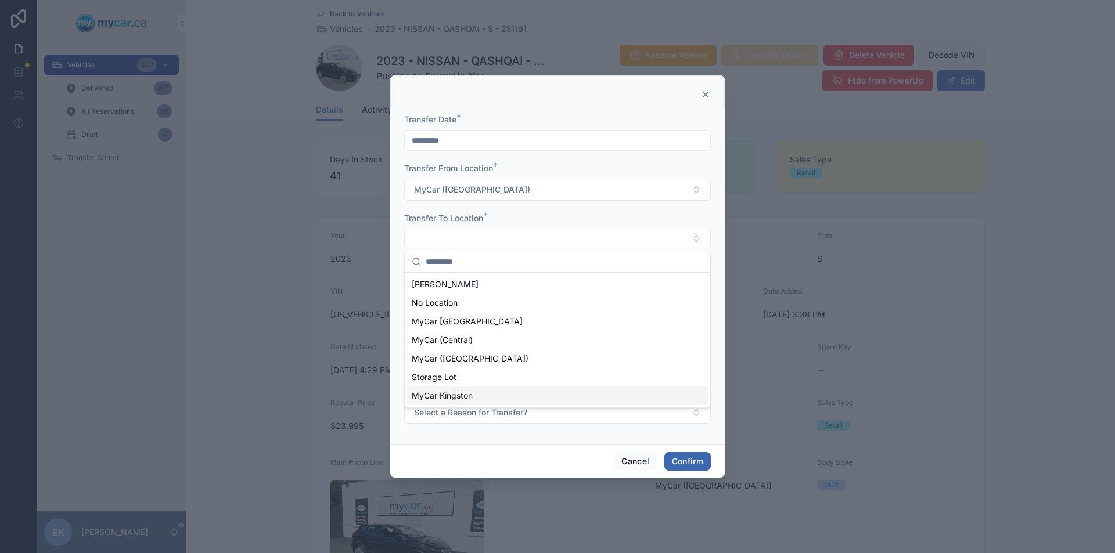
click at [444, 397] on span "MyCar Kingston" at bounding box center [442, 396] width 61 height 12
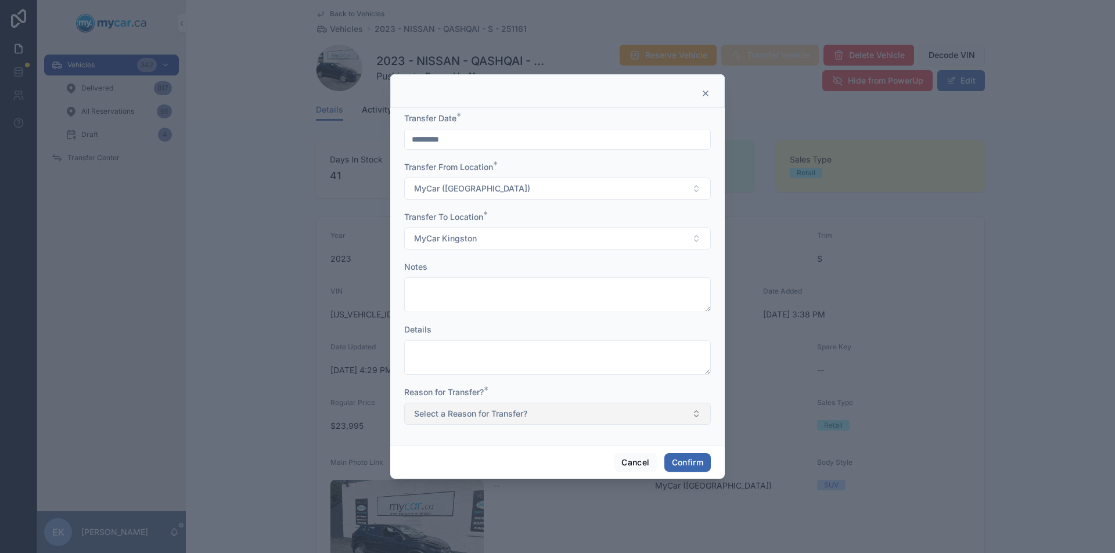
click at [694, 411] on button "Select a Reason for Transfer?" at bounding box center [557, 414] width 307 height 22
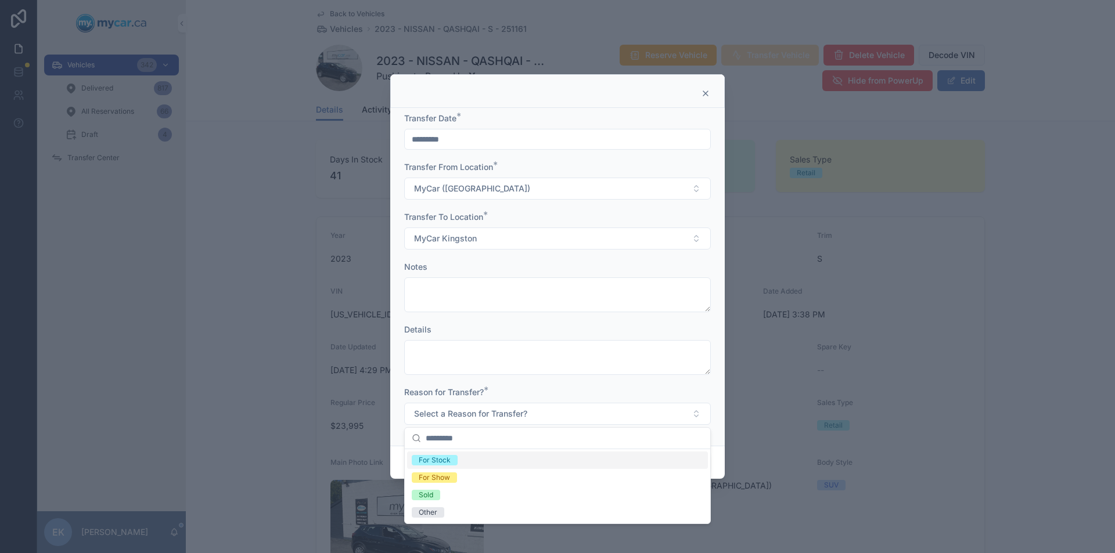
click at [435, 461] on div "For Stock" at bounding box center [435, 460] width 32 height 10
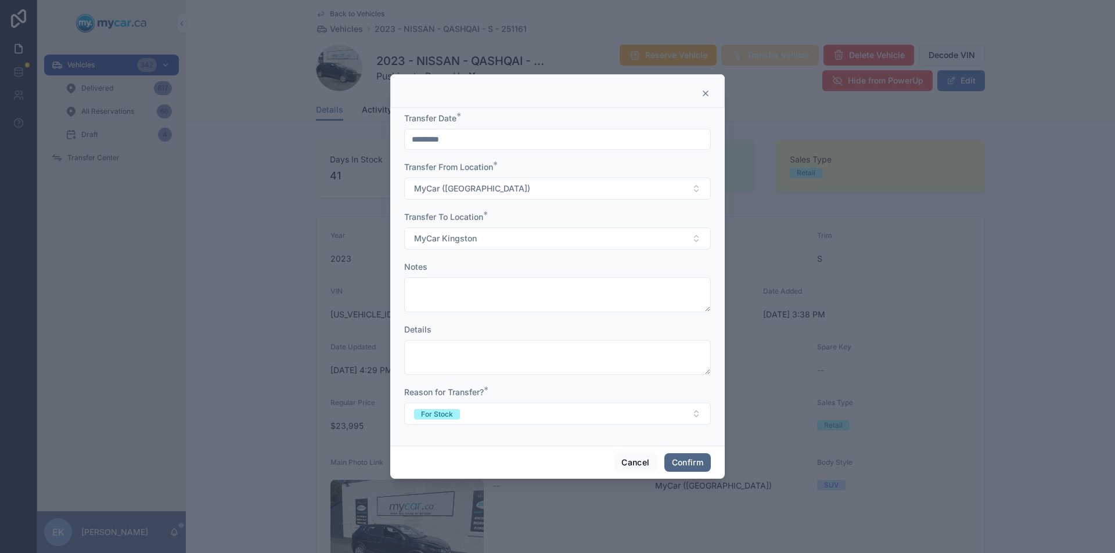
click at [683, 461] on button "Confirm" at bounding box center [687, 462] width 46 height 19
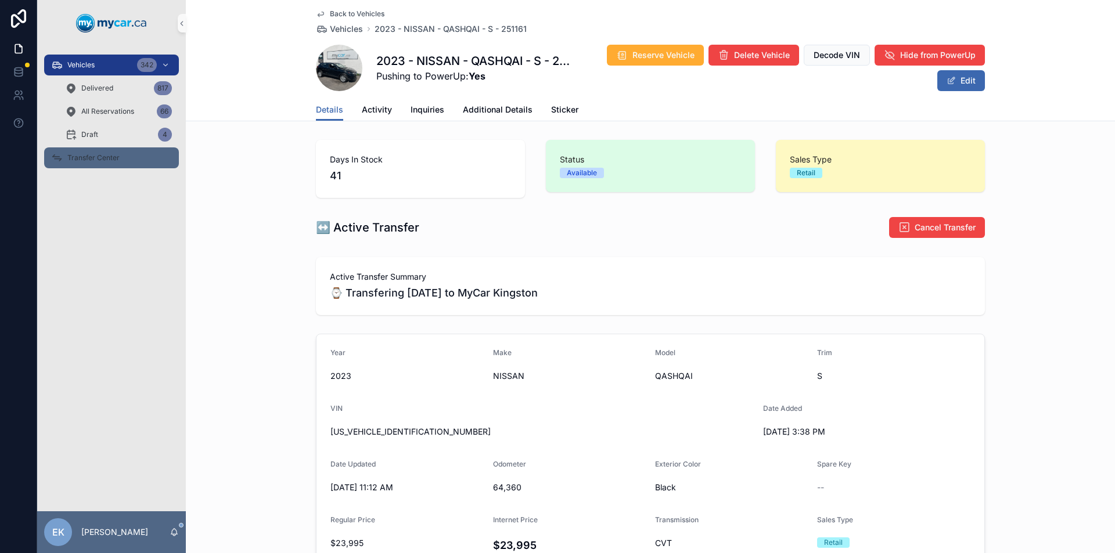
click at [72, 161] on span "Transfer Center" at bounding box center [93, 157] width 52 height 9
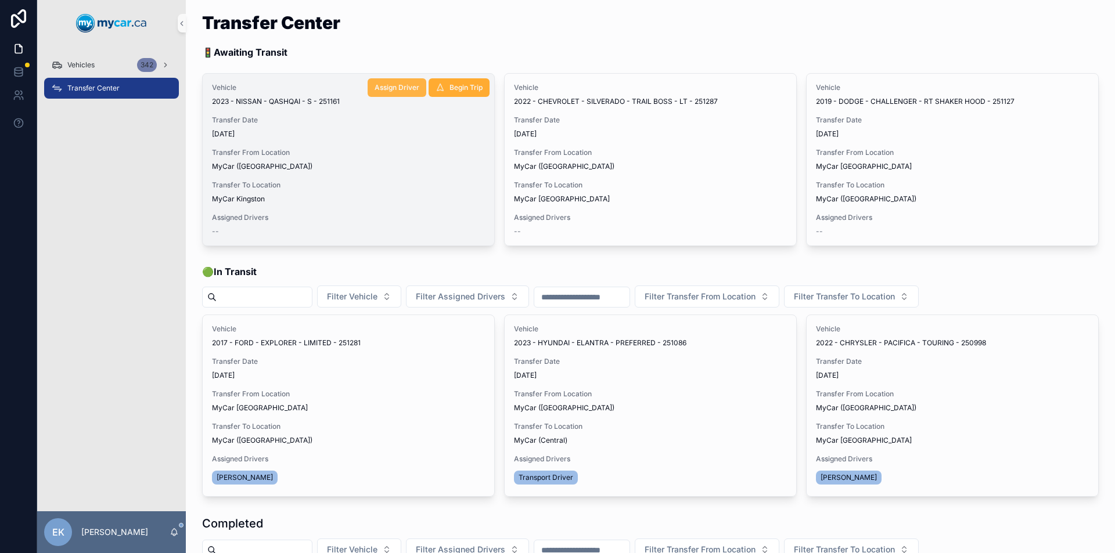
click at [385, 86] on span "Assign Driver" at bounding box center [397, 87] width 45 height 9
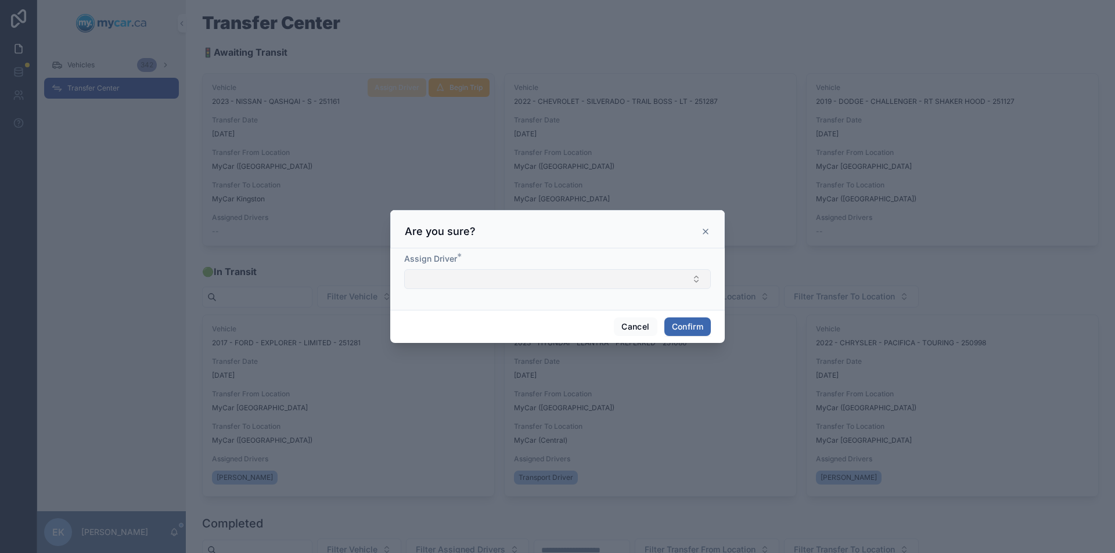
click at [573, 276] on button "Select Button" at bounding box center [557, 279] width 307 height 20
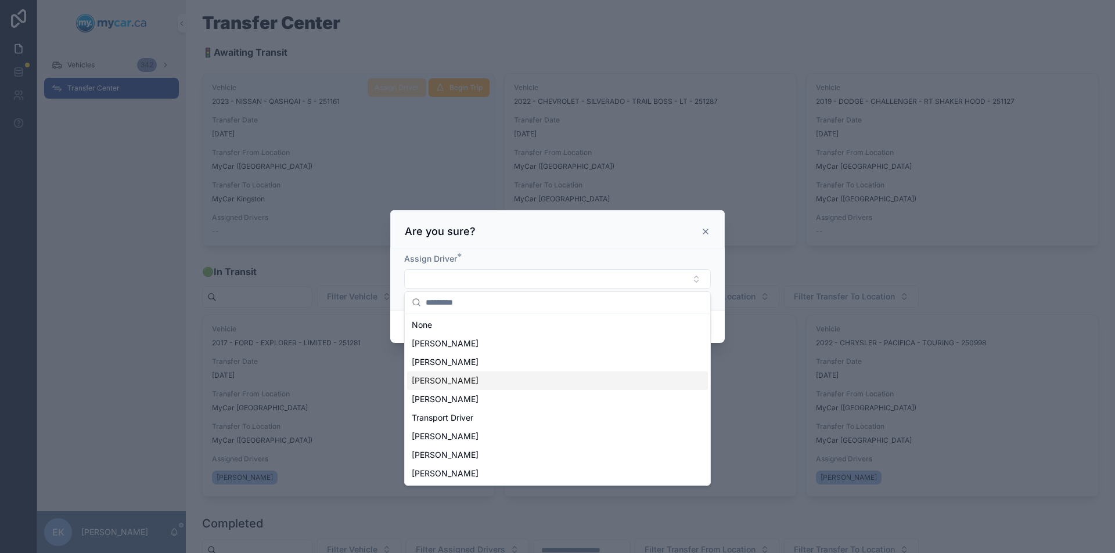
click at [443, 380] on span "[PERSON_NAME]" at bounding box center [445, 381] width 67 height 12
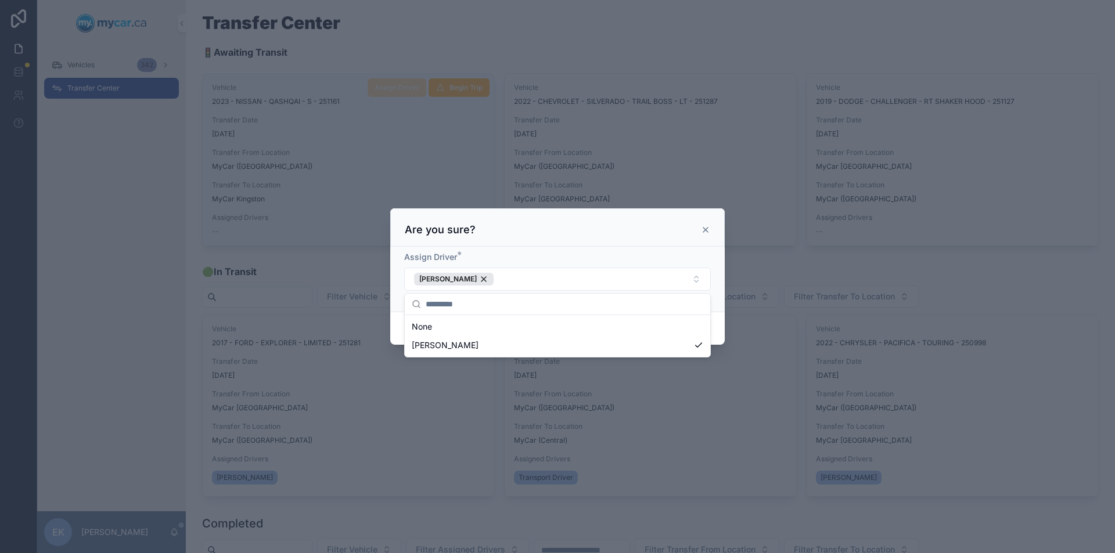
click at [719, 332] on div "Cancel Confirm" at bounding box center [557, 328] width 334 height 33
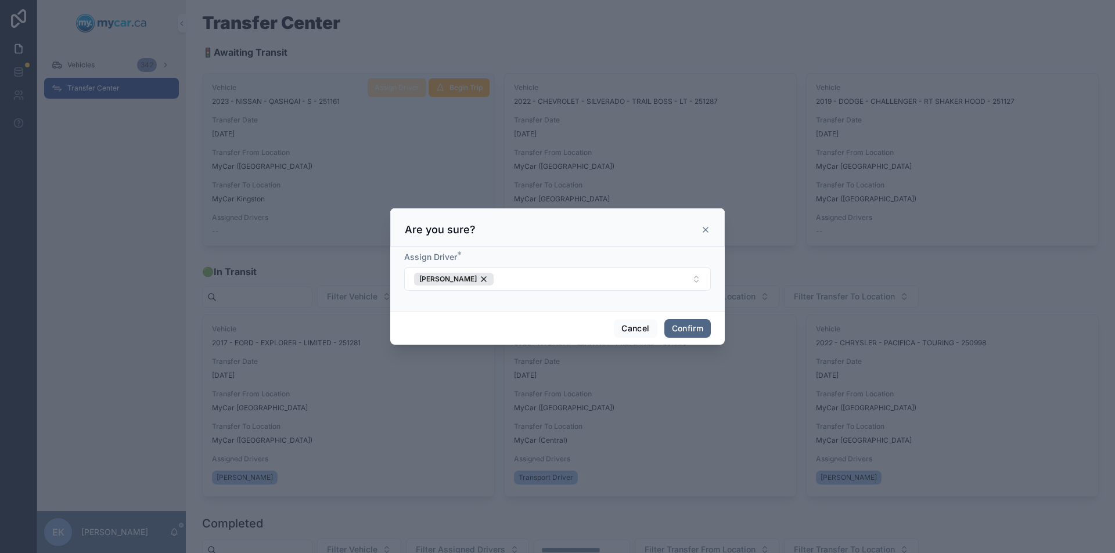
click at [692, 329] on button "Confirm" at bounding box center [687, 328] width 46 height 19
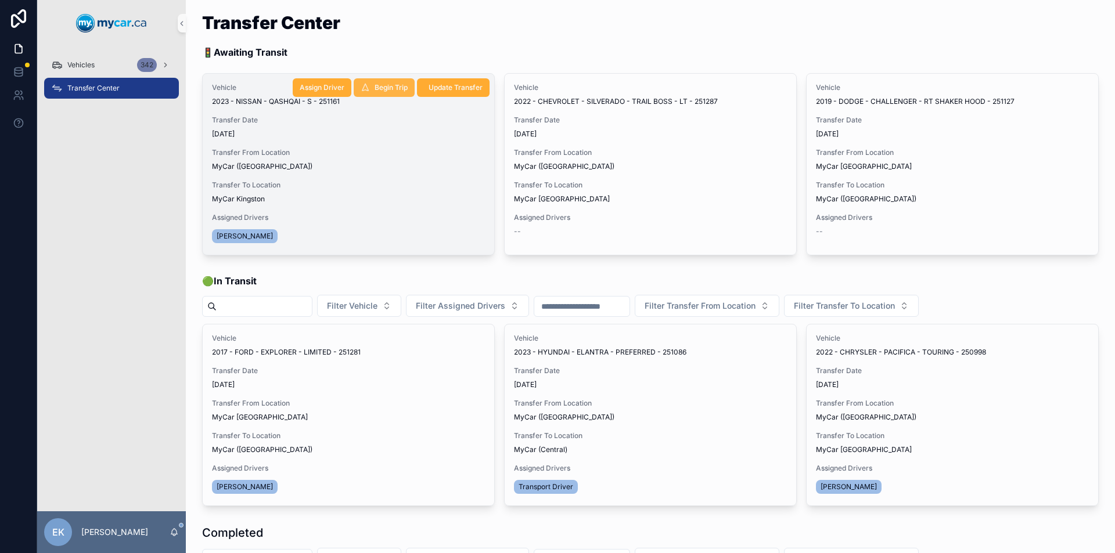
click at [382, 87] on span "Begin Trip" at bounding box center [391, 87] width 33 height 9
